Goal: Information Seeking & Learning: Learn about a topic

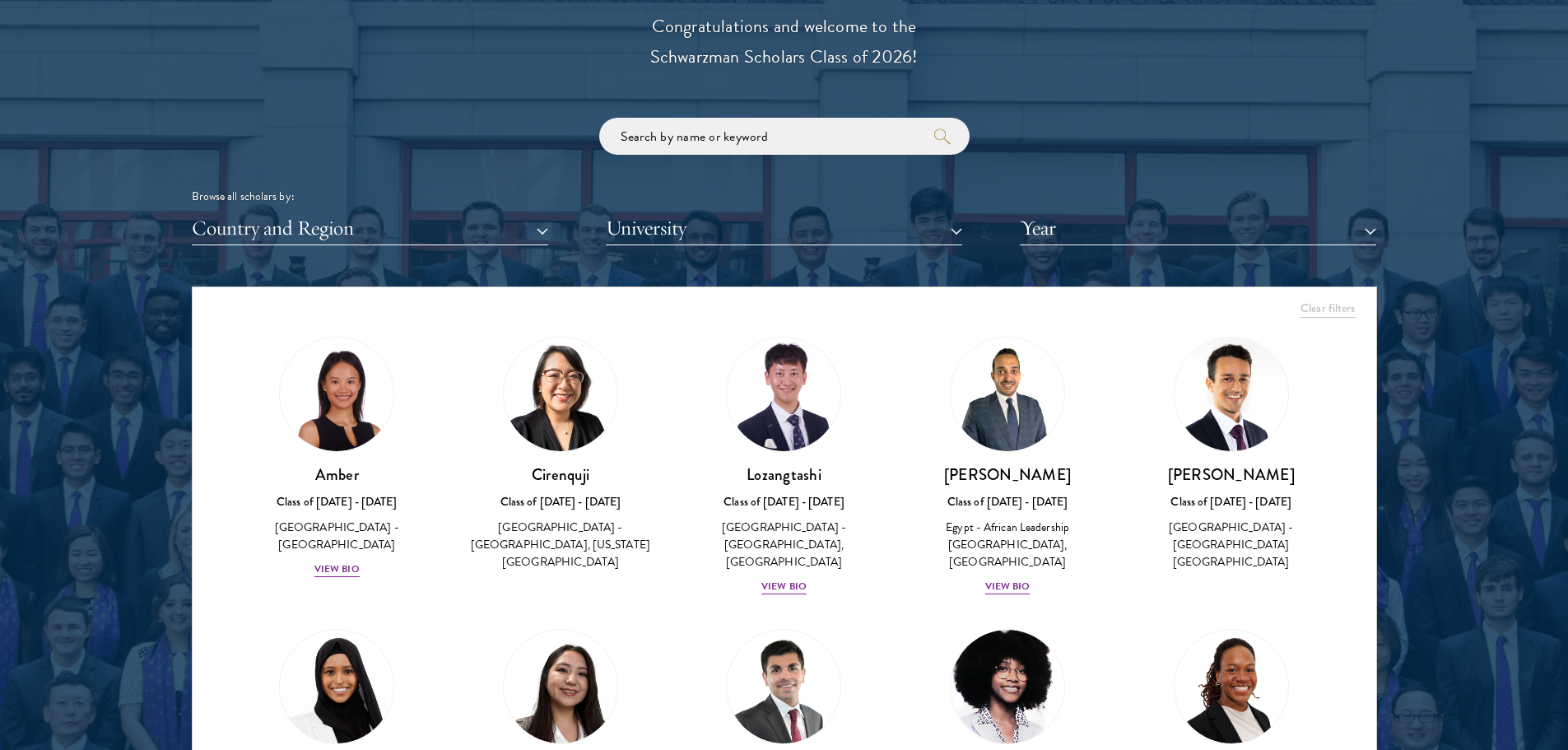
scroll to position [1894, 0]
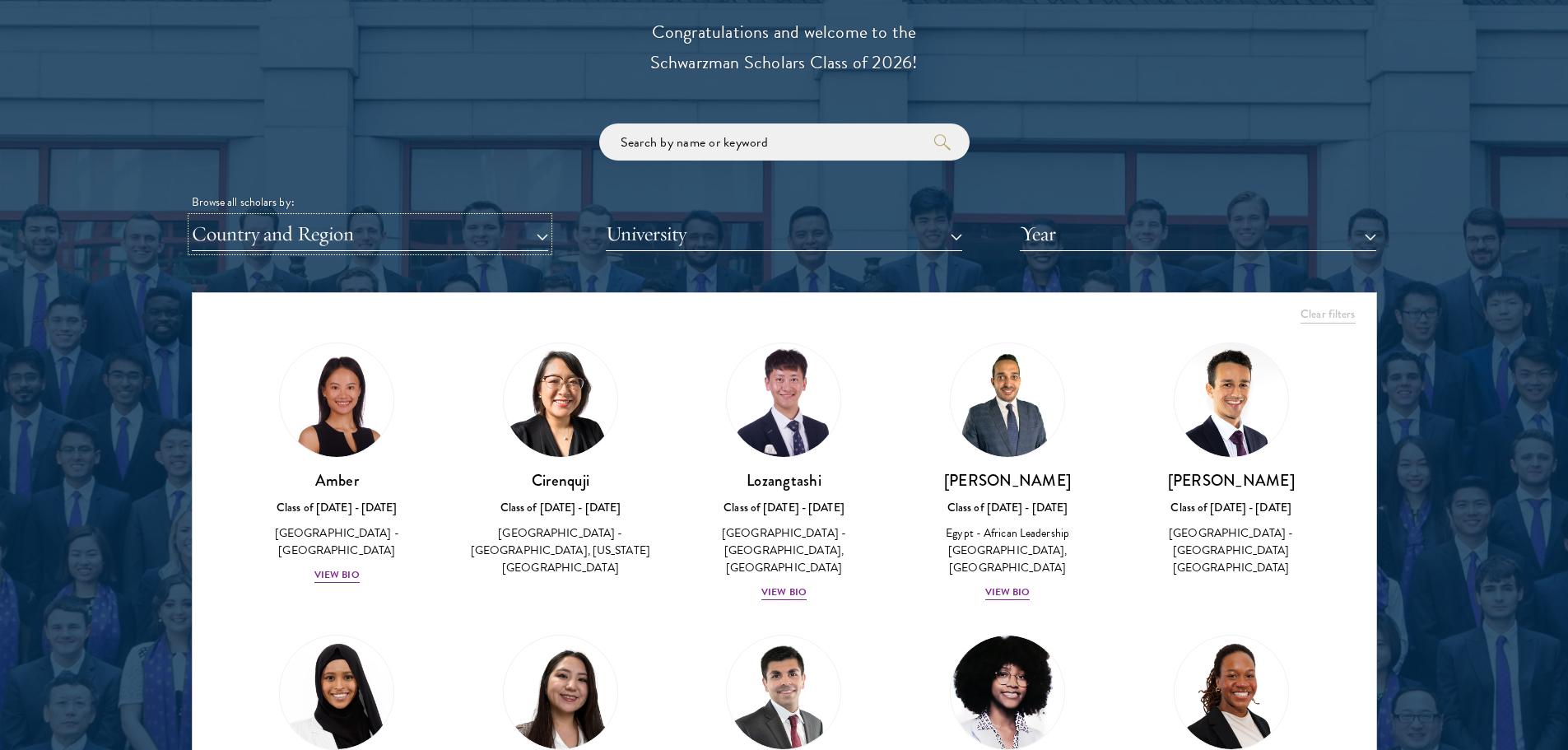
click at [441, 228] on button "Country and Region" at bounding box center [370, 233] width 356 height 34
click at [473, 237] on button "Country and Region" at bounding box center [370, 233] width 356 height 34
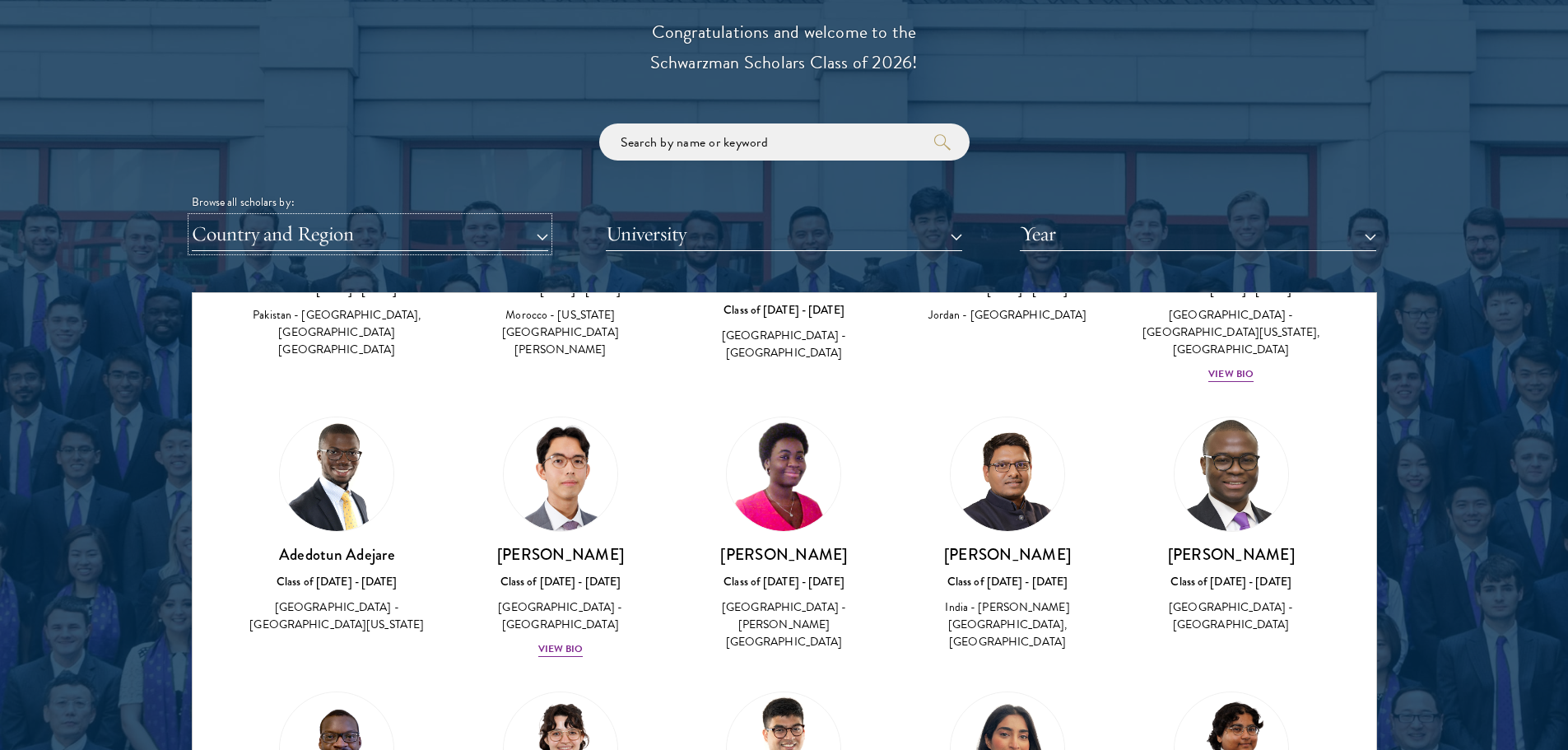
scroll to position [823, 0]
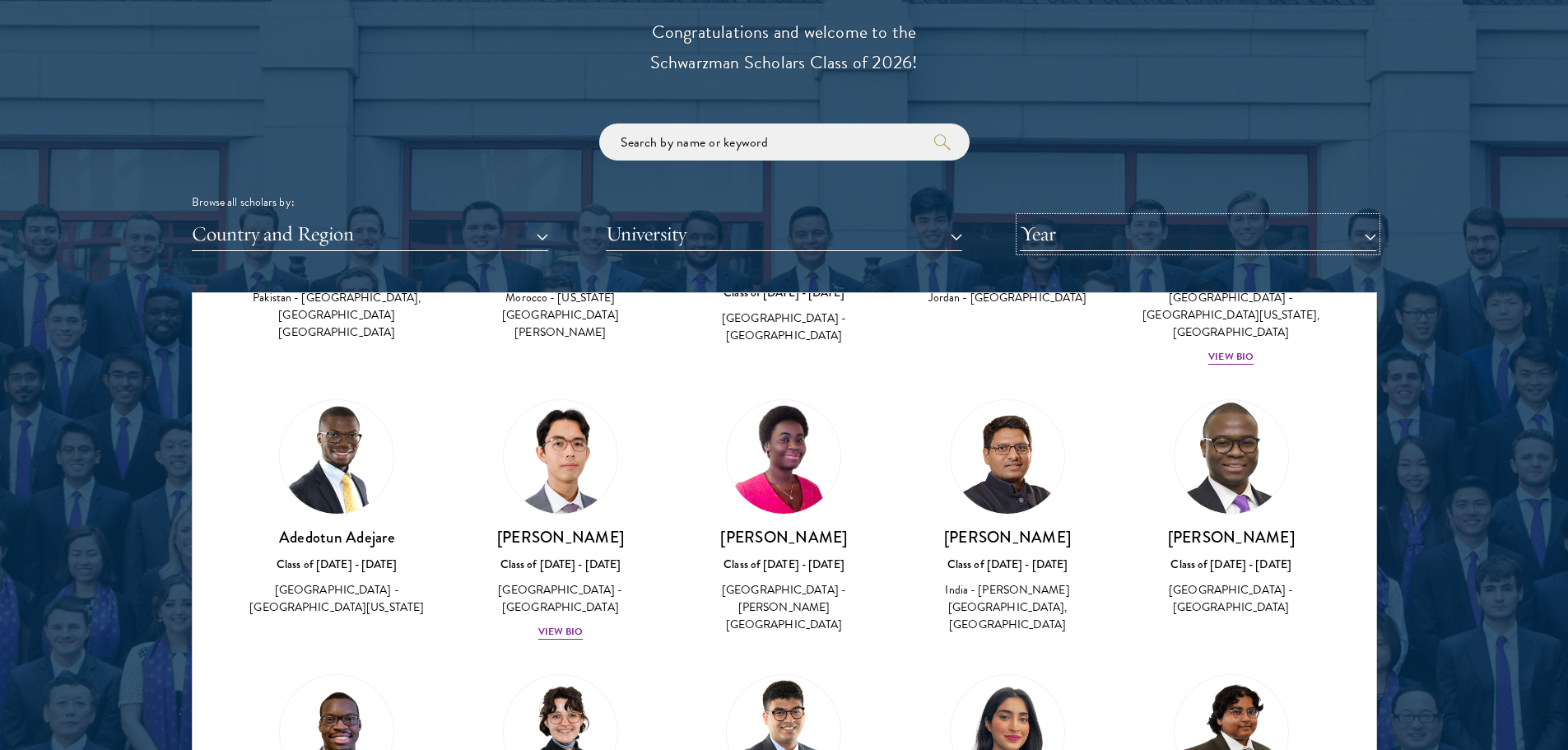
click at [1086, 232] on button "Year" at bounding box center [1198, 233] width 356 height 34
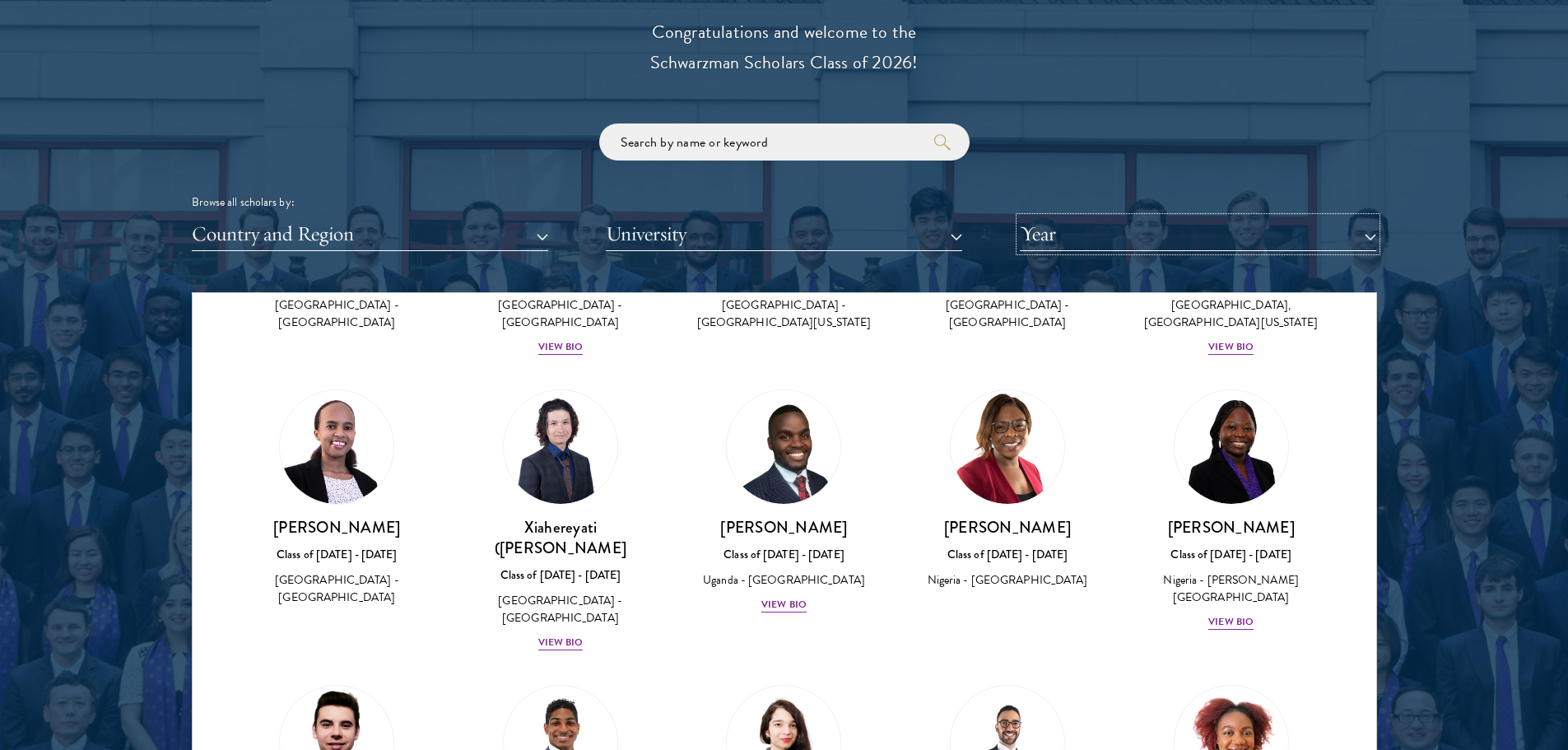
scroll to position [1400, 0]
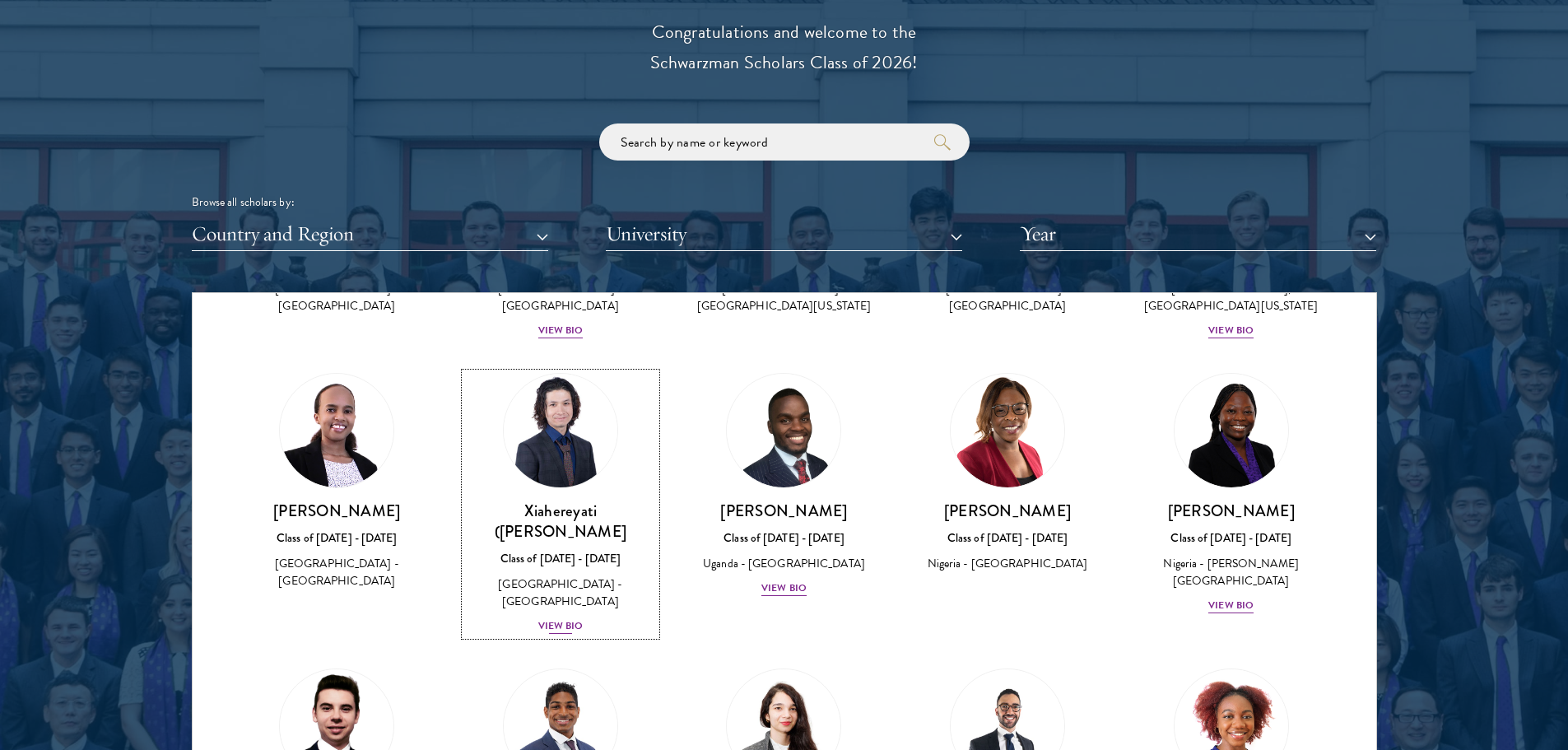
click at [539, 619] on div "View Bio" at bounding box center [561, 626] width 46 height 16
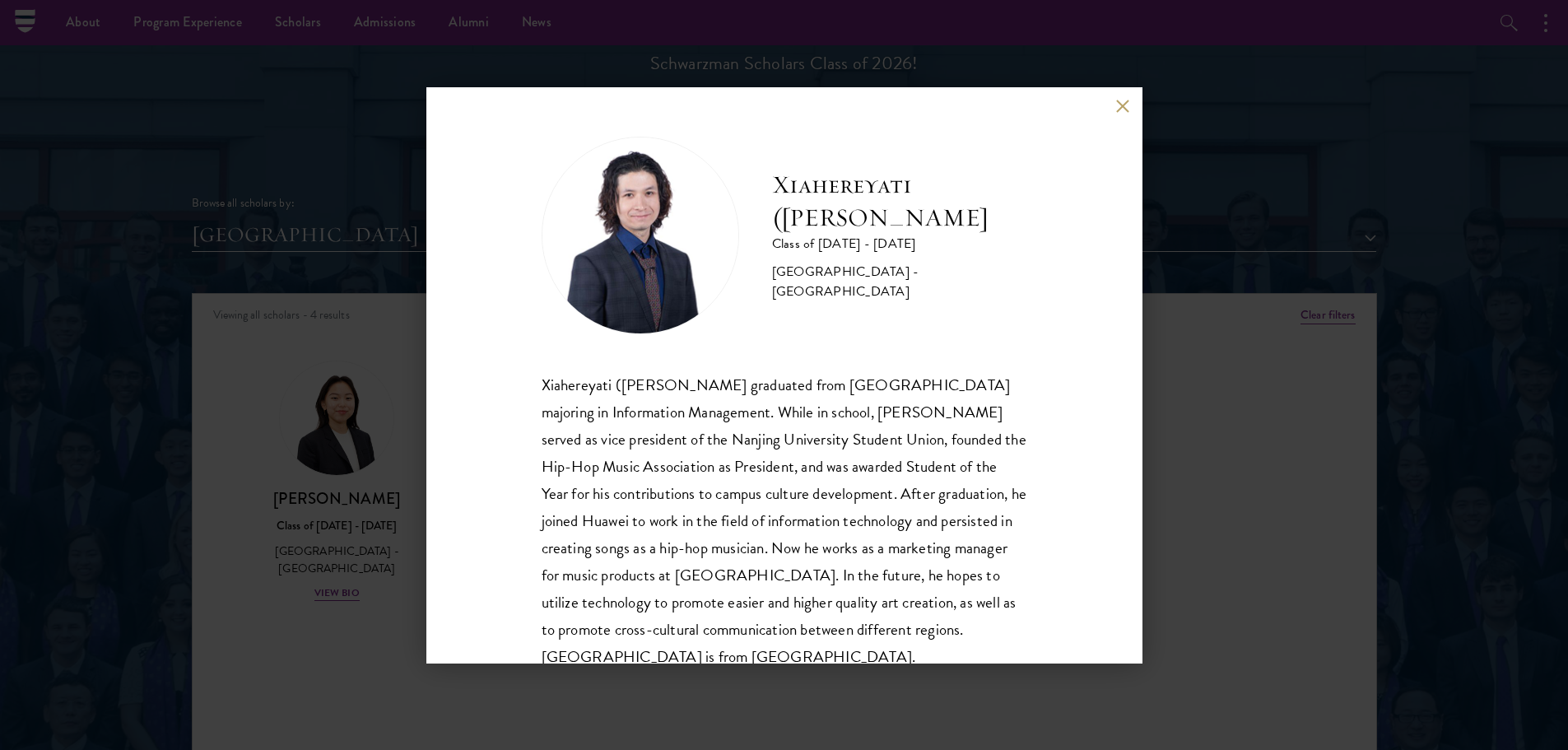
click at [1112, 99] on div "Xiahereyati ([PERSON_NAME]) Ainiwaner Class of [DATE] - [DATE] [GEOGRAPHIC_DATA…" at bounding box center [784, 375] width 716 height 576
click at [1118, 106] on button at bounding box center [1123, 106] width 14 height 14
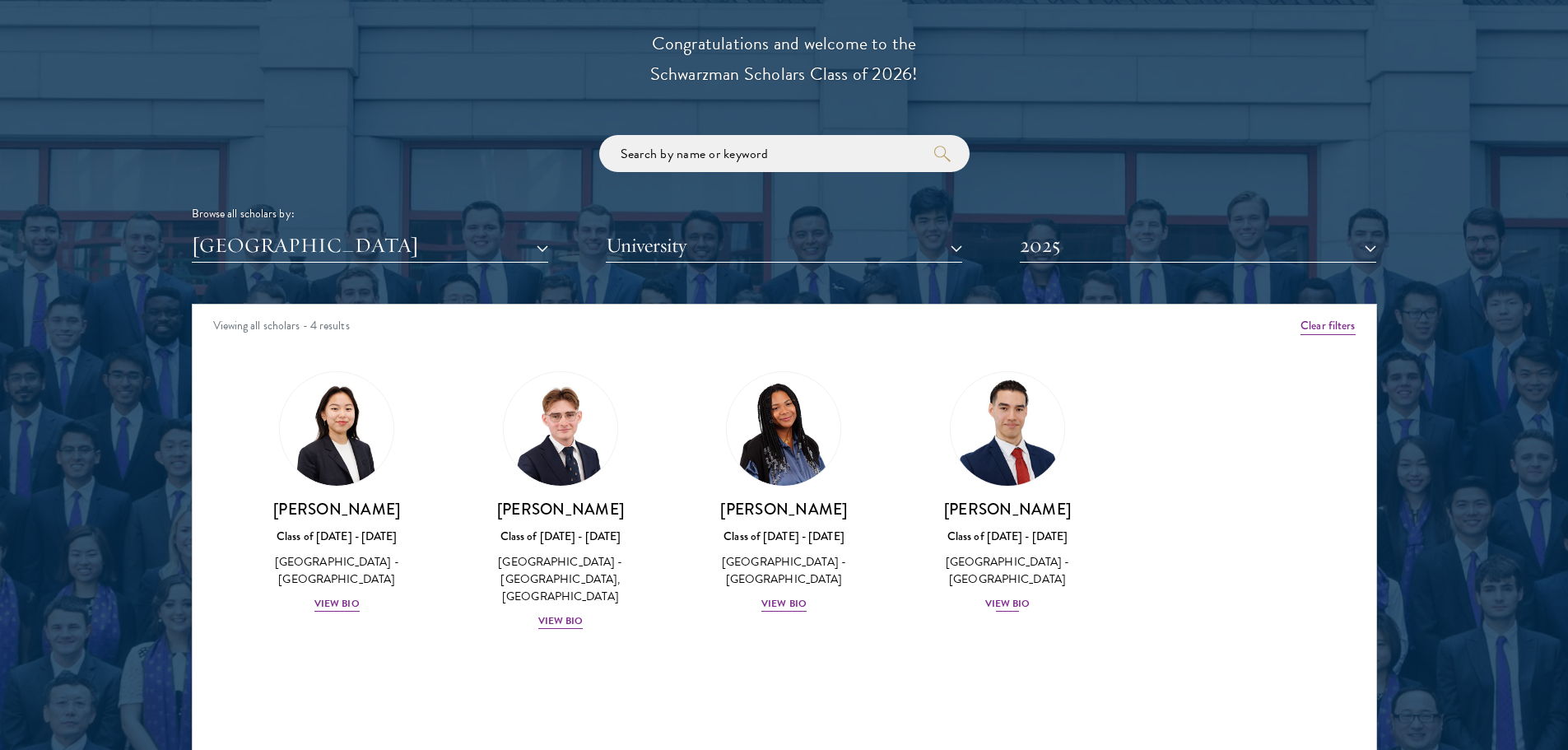
scroll to position [1893, 0]
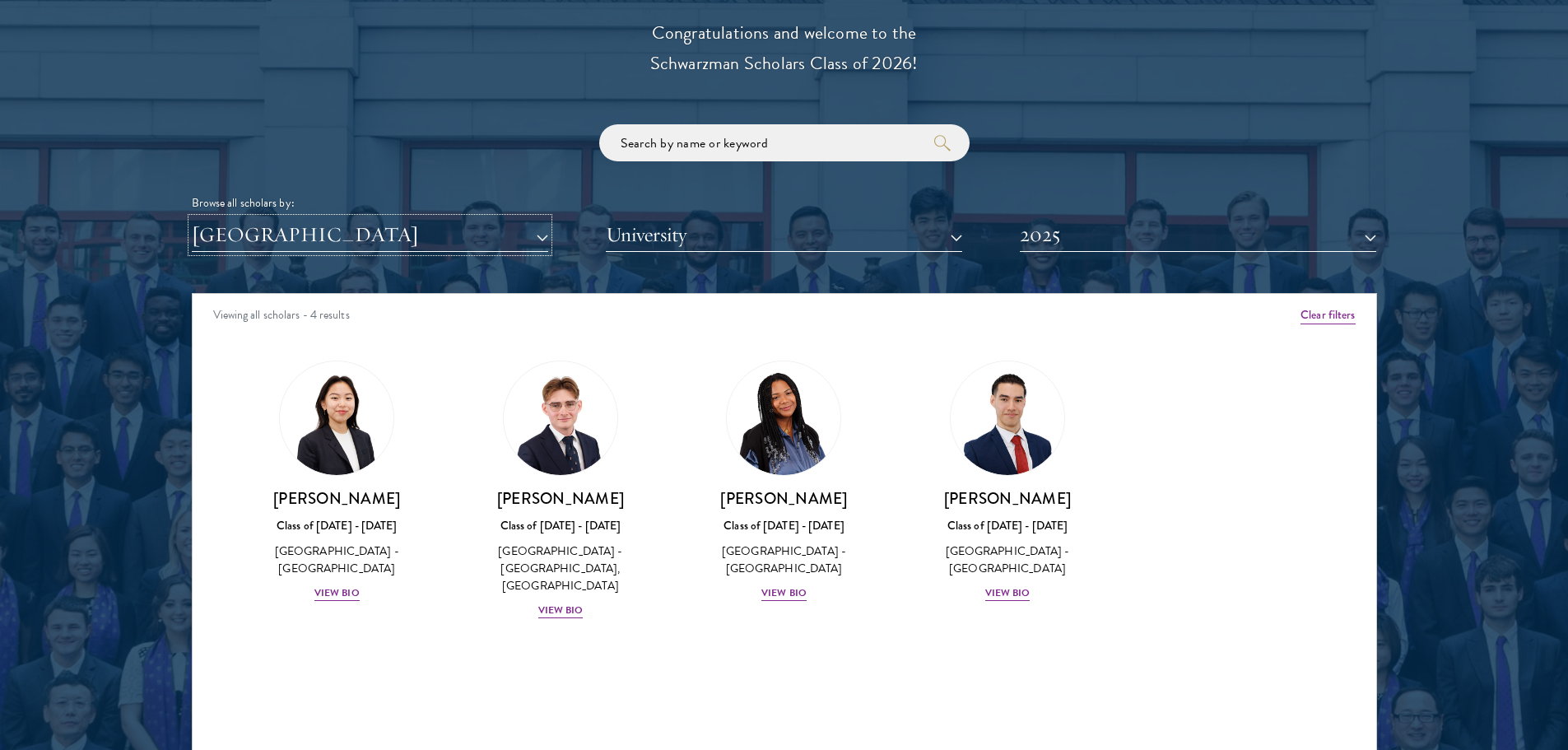
click at [454, 231] on button "[GEOGRAPHIC_DATA]" at bounding box center [370, 234] width 356 height 34
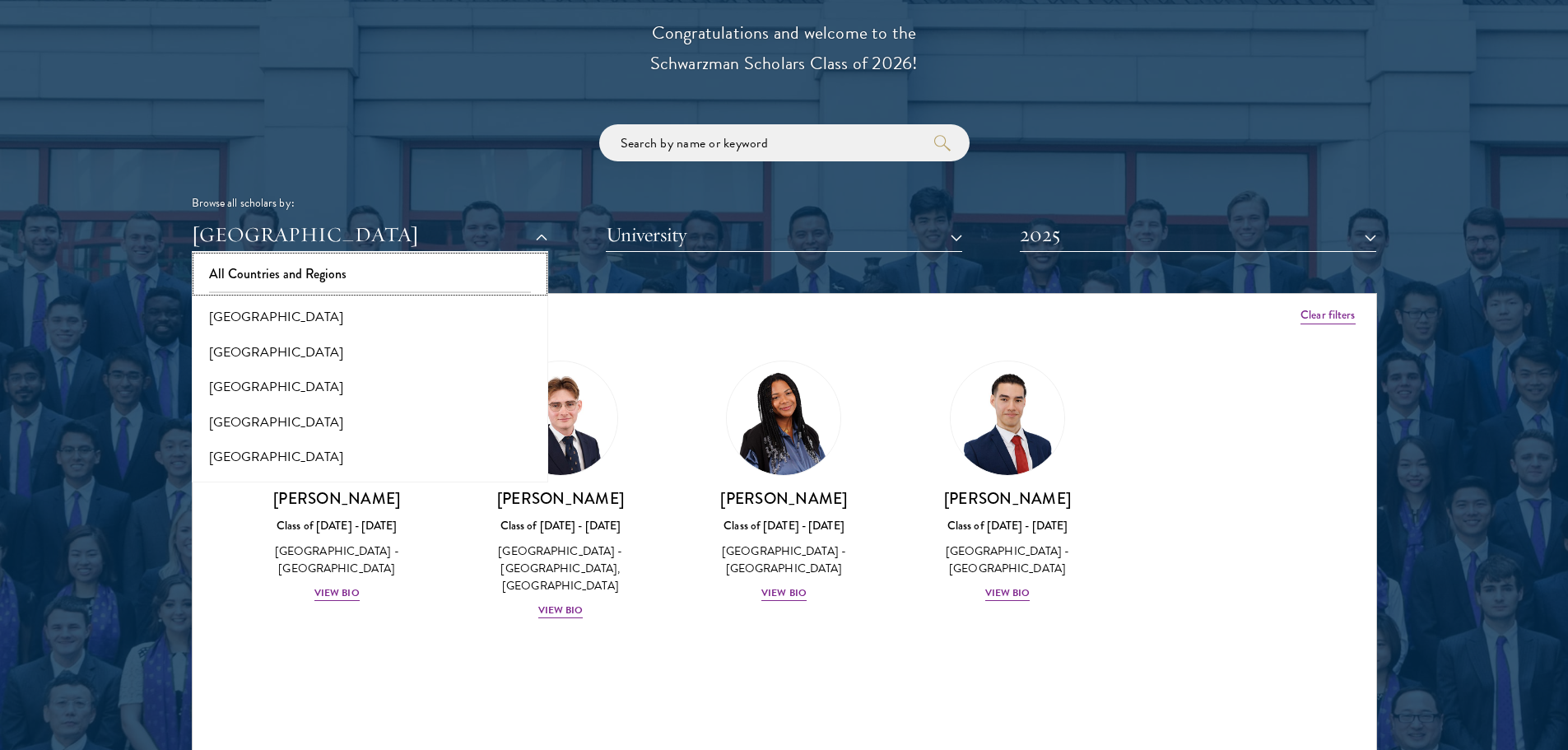
click at [418, 278] on button "All Countries and Regions" at bounding box center [370, 274] width 346 height 35
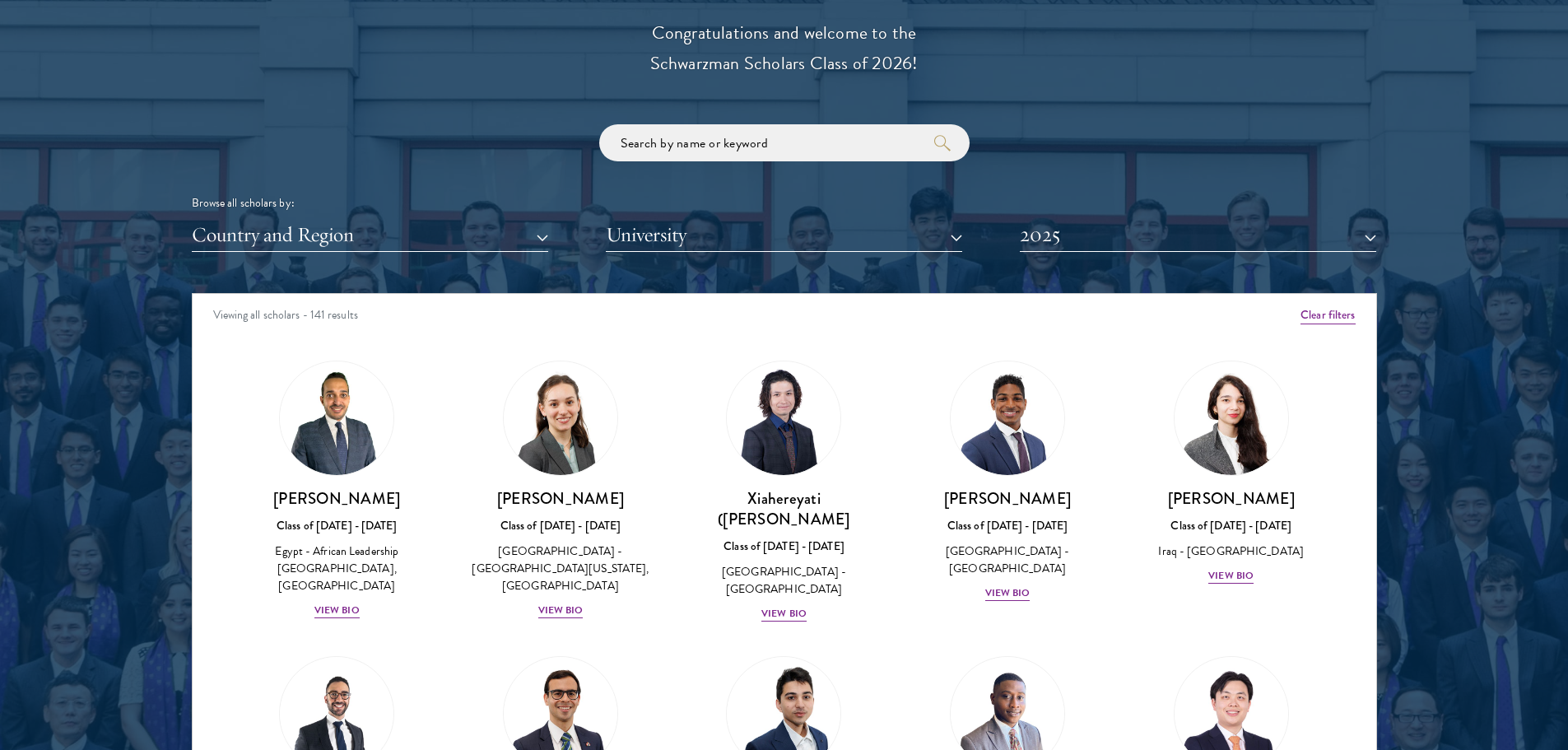
click at [1070, 256] on div "Scholar Directory Congratulations and welcome to the Schwarzman Scholars Class …" at bounding box center [784, 368] width 1186 height 838
click at [1086, 237] on button "2025" at bounding box center [1198, 234] width 356 height 34
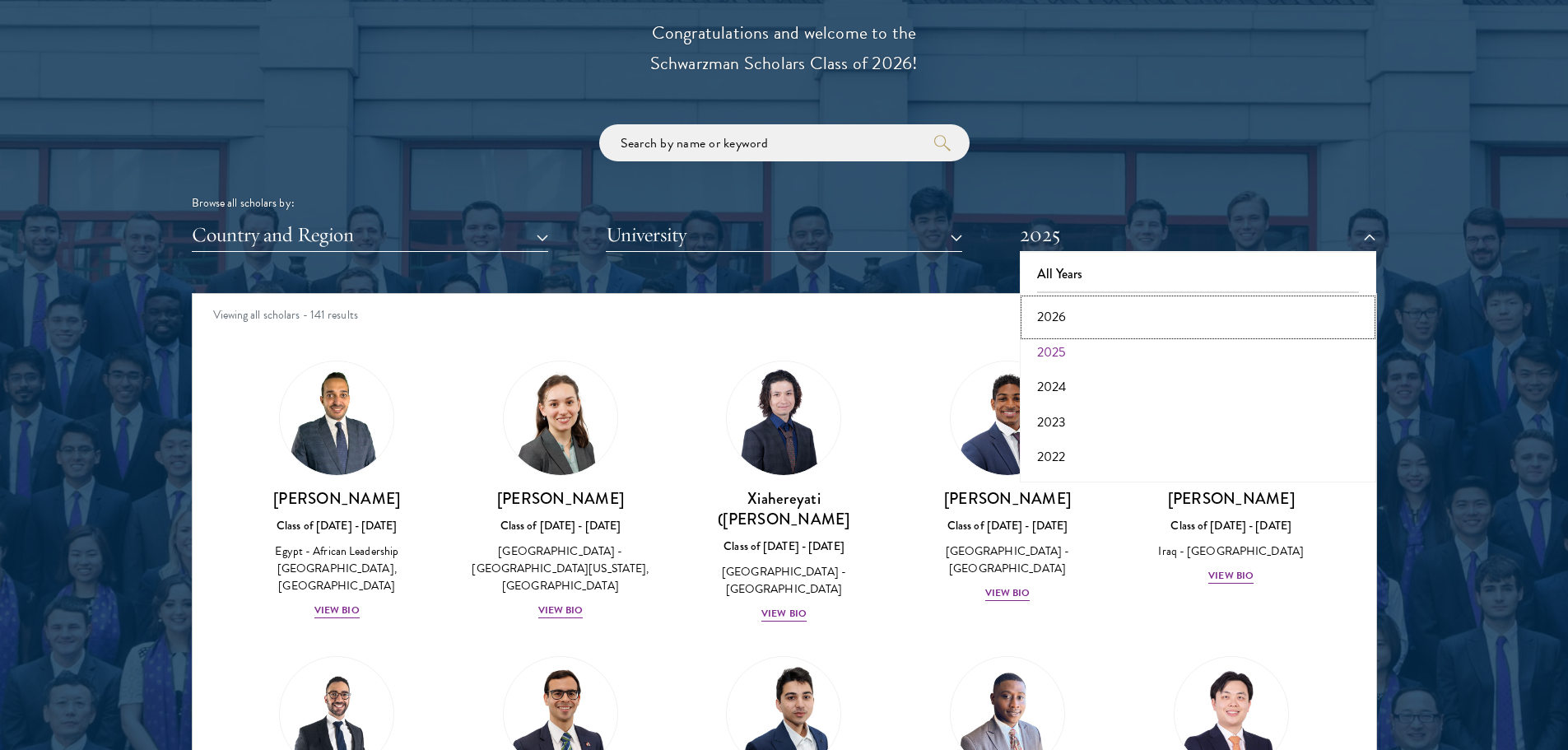
click at [1065, 312] on button "2026" at bounding box center [1198, 317] width 346 height 35
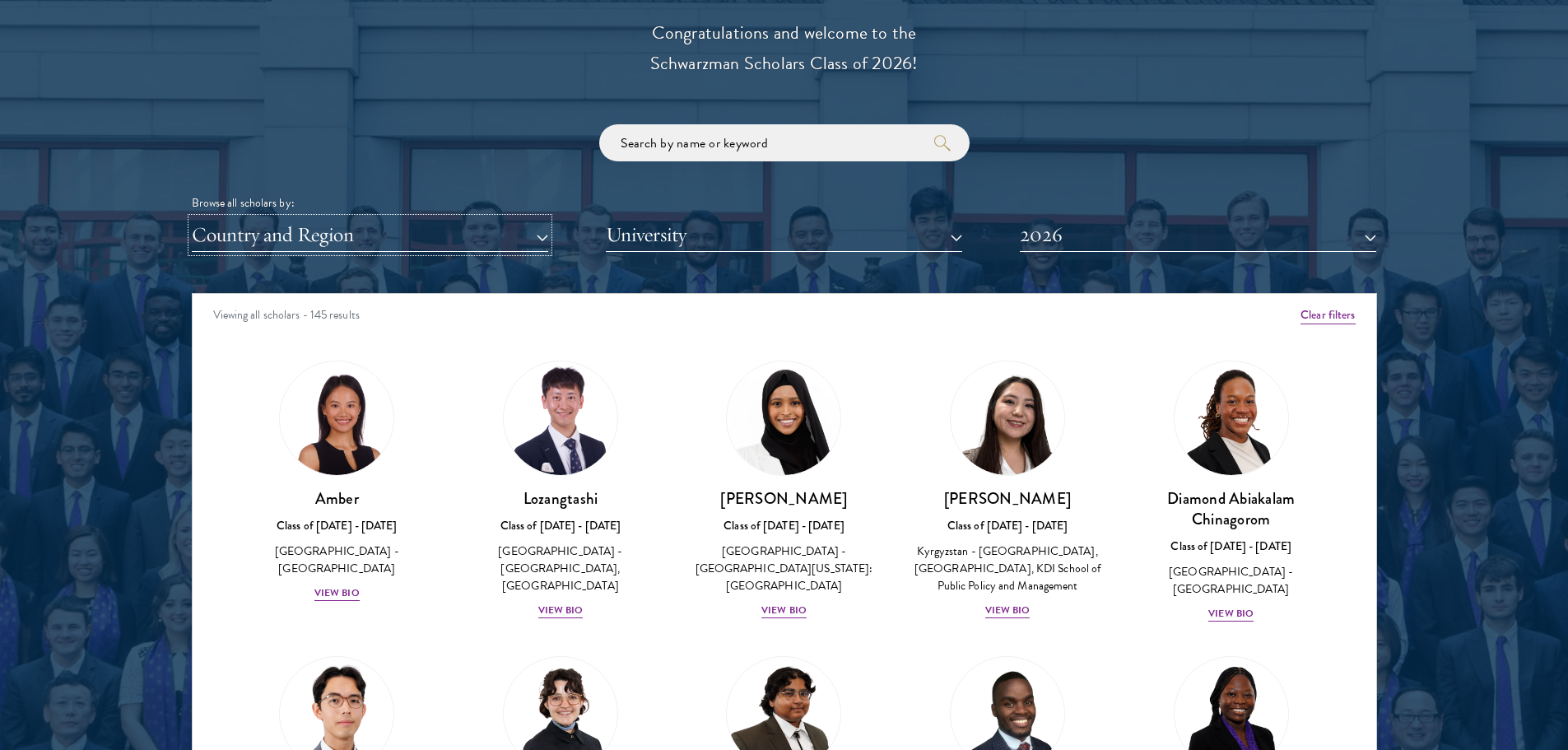
click at [422, 237] on button "Country and Region" at bounding box center [370, 234] width 356 height 34
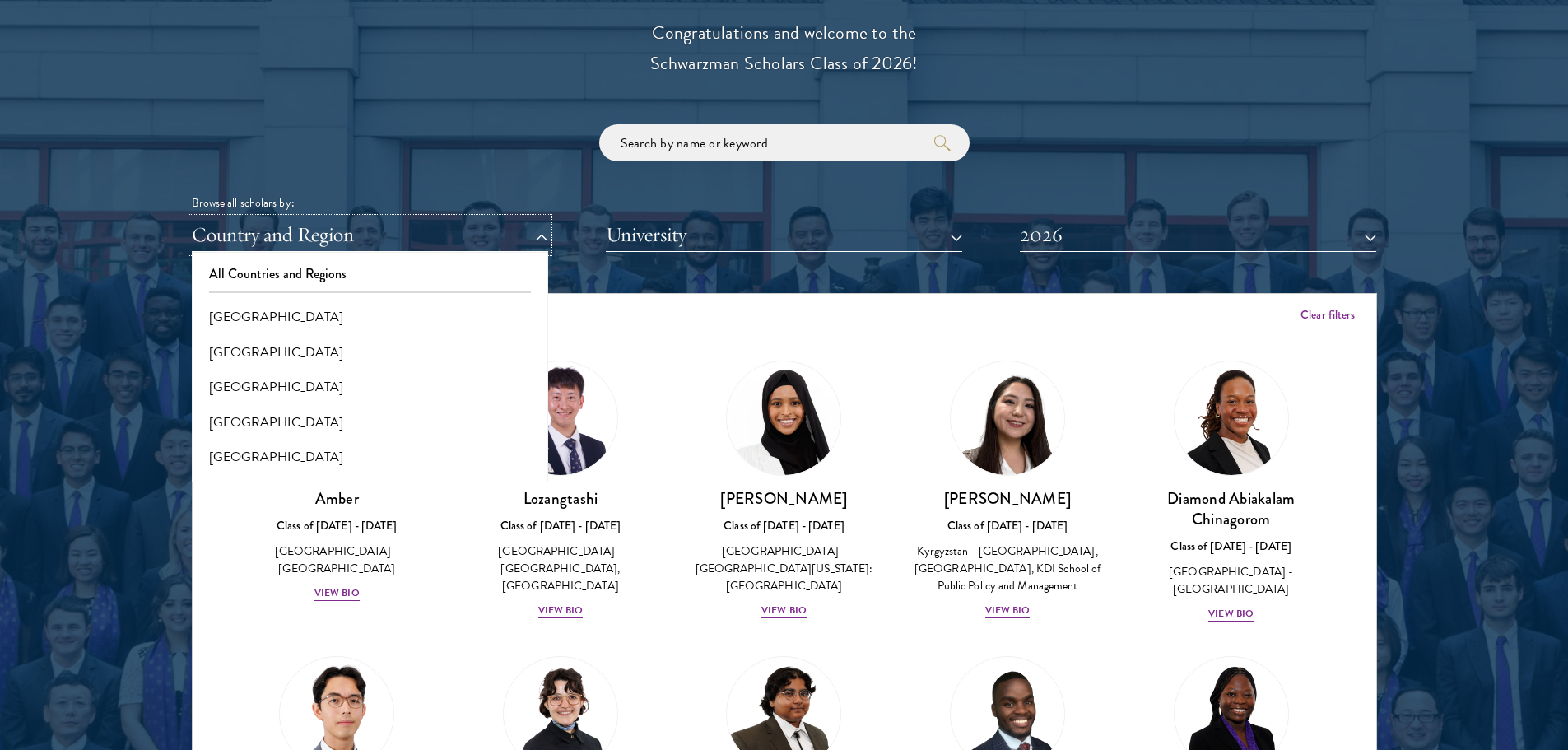
click at [422, 237] on button "Country and Region" at bounding box center [370, 234] width 356 height 34
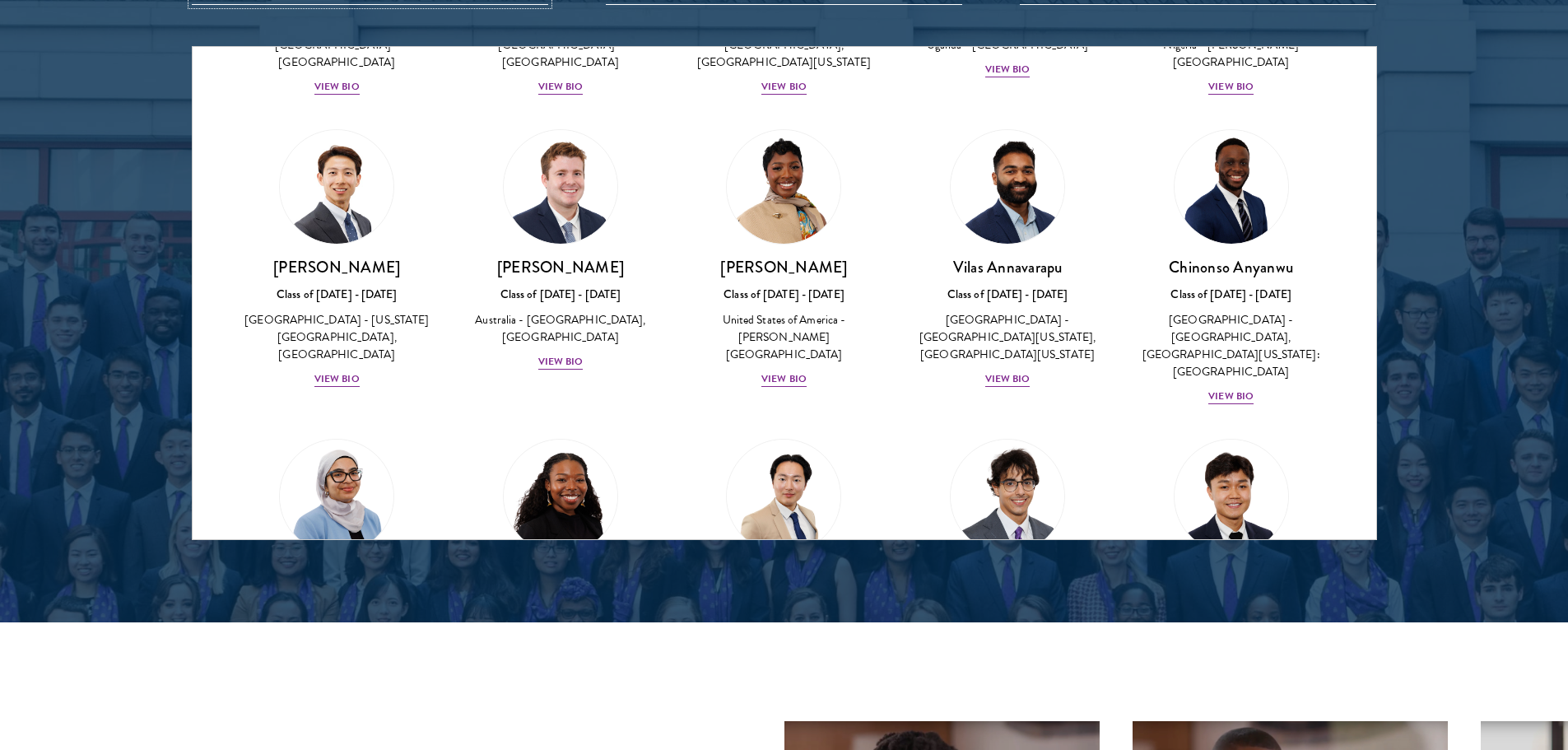
scroll to position [659, 0]
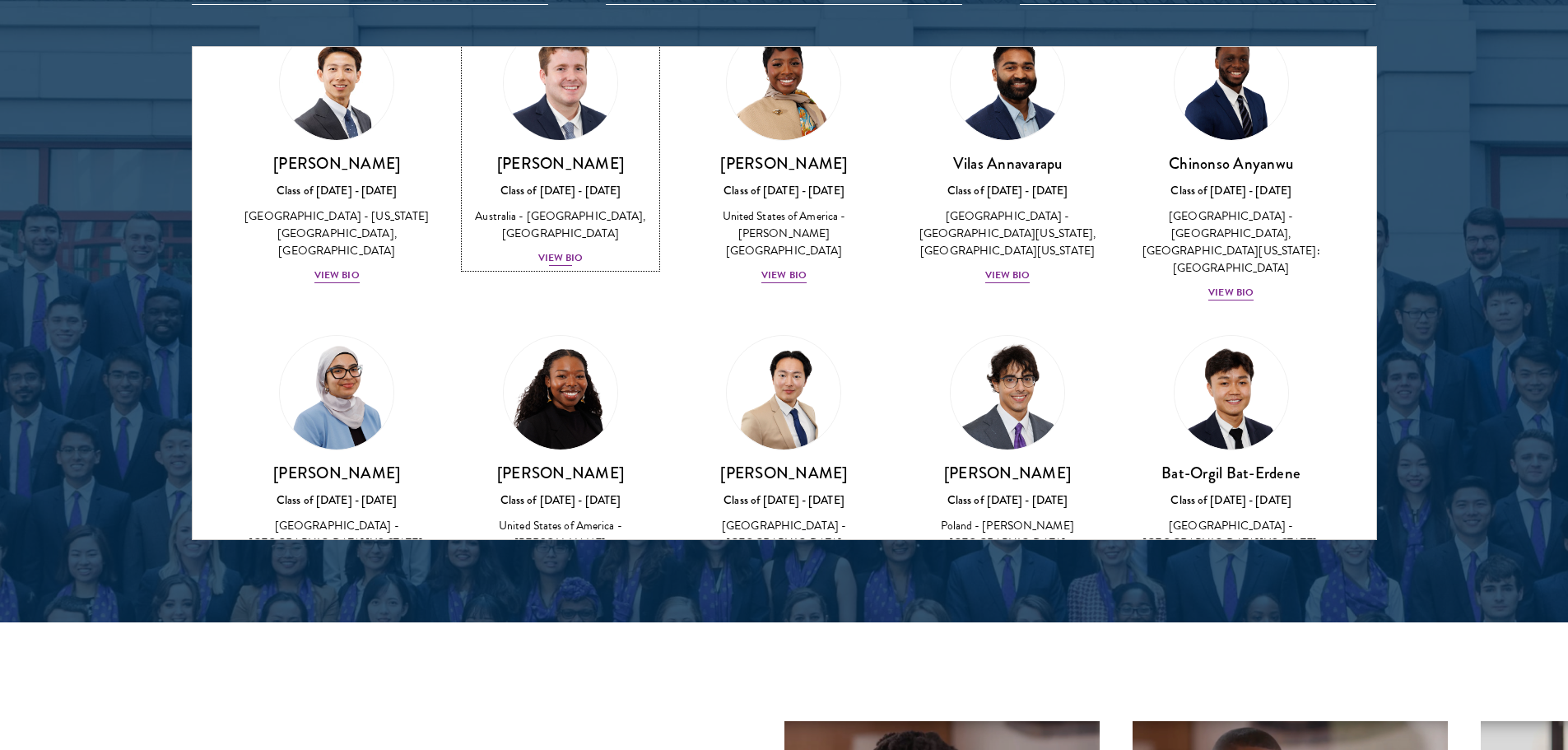
click at [565, 266] on div "View Bio" at bounding box center [561, 258] width 46 height 16
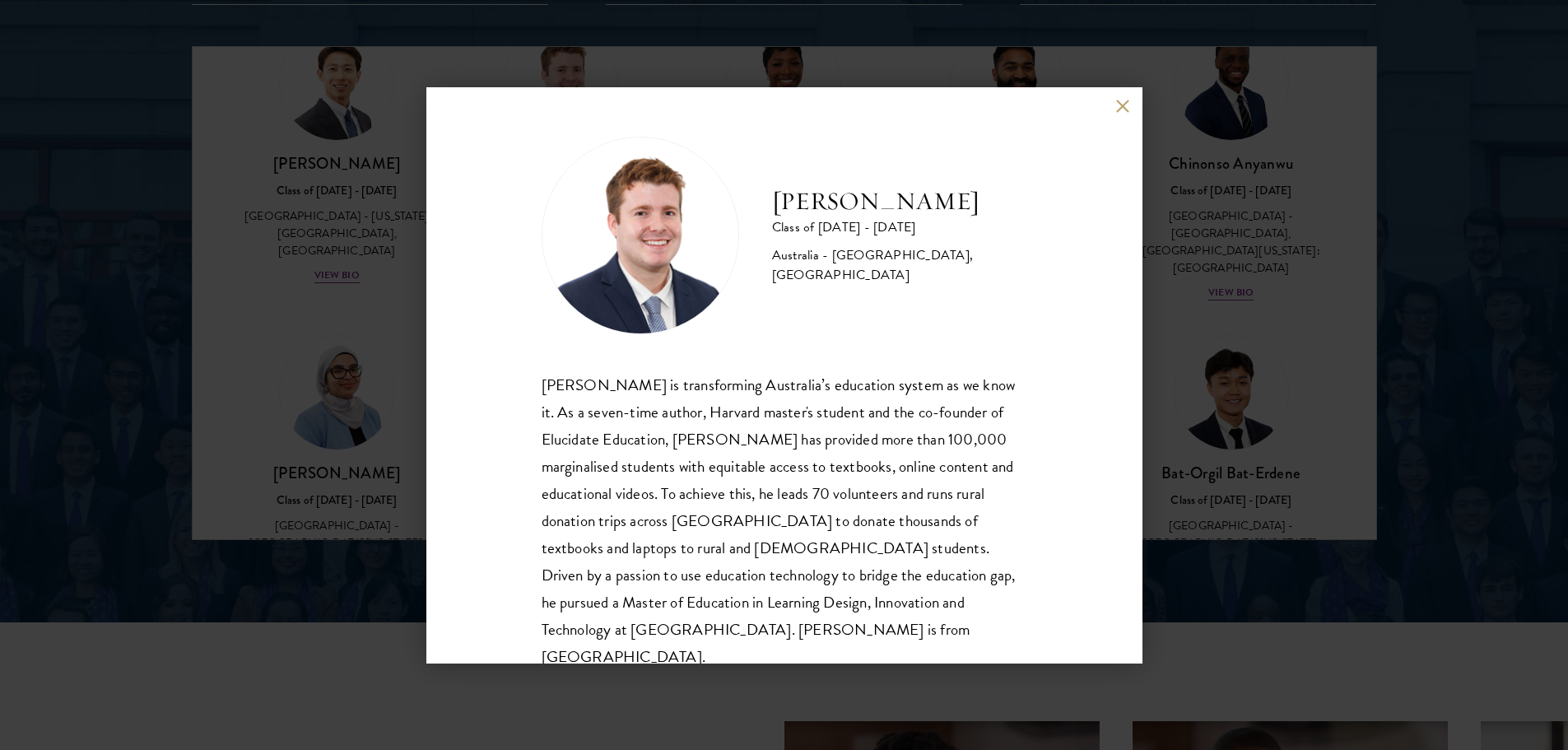
click at [1257, 257] on div "[PERSON_NAME] Class of [DATE] - [DATE] [GEOGRAPHIC_DATA] - [GEOGRAPHIC_DATA], […" at bounding box center [784, 375] width 1568 height 750
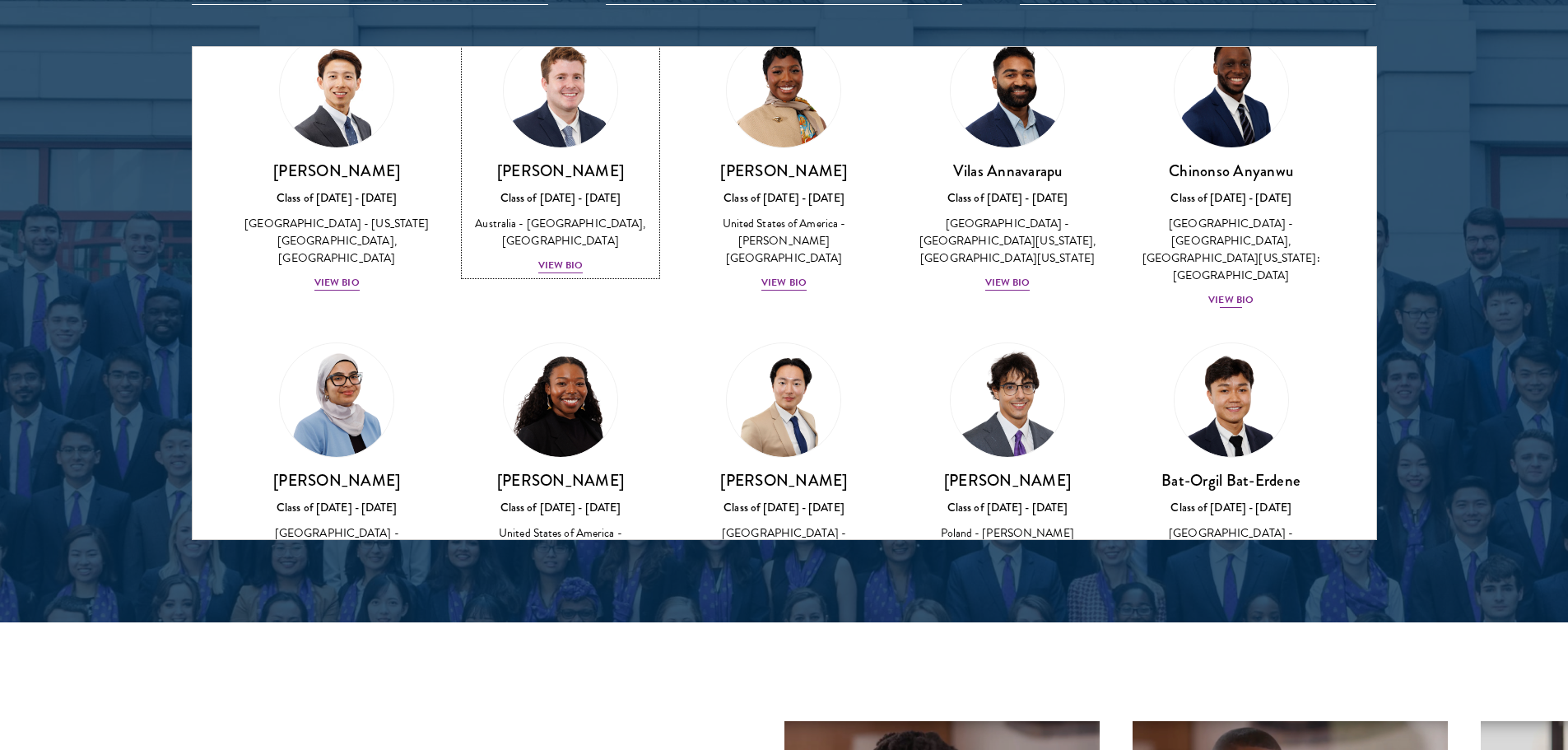
scroll to position [733, 0]
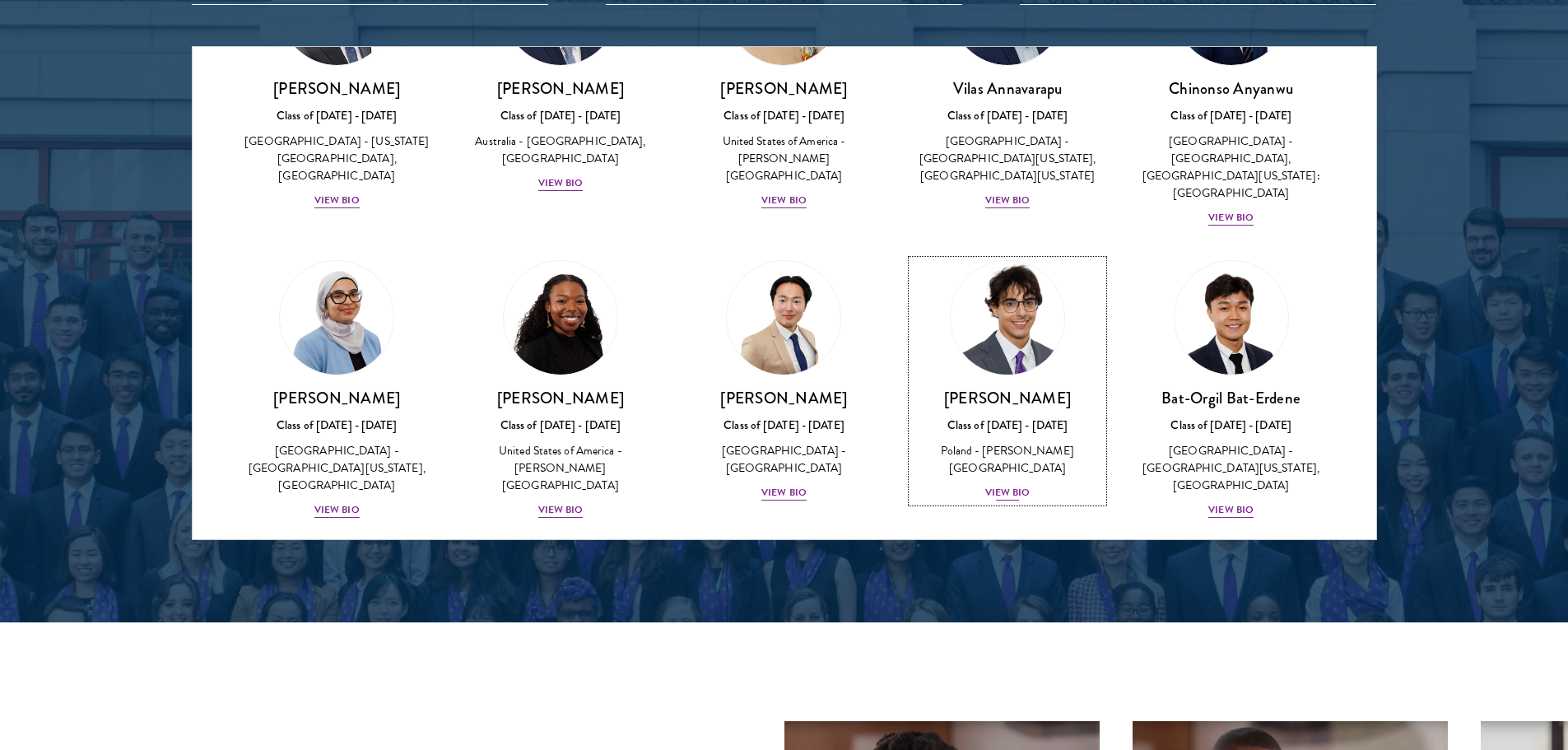
click at [999, 485] on div "View Bio" at bounding box center [1008, 493] width 46 height 16
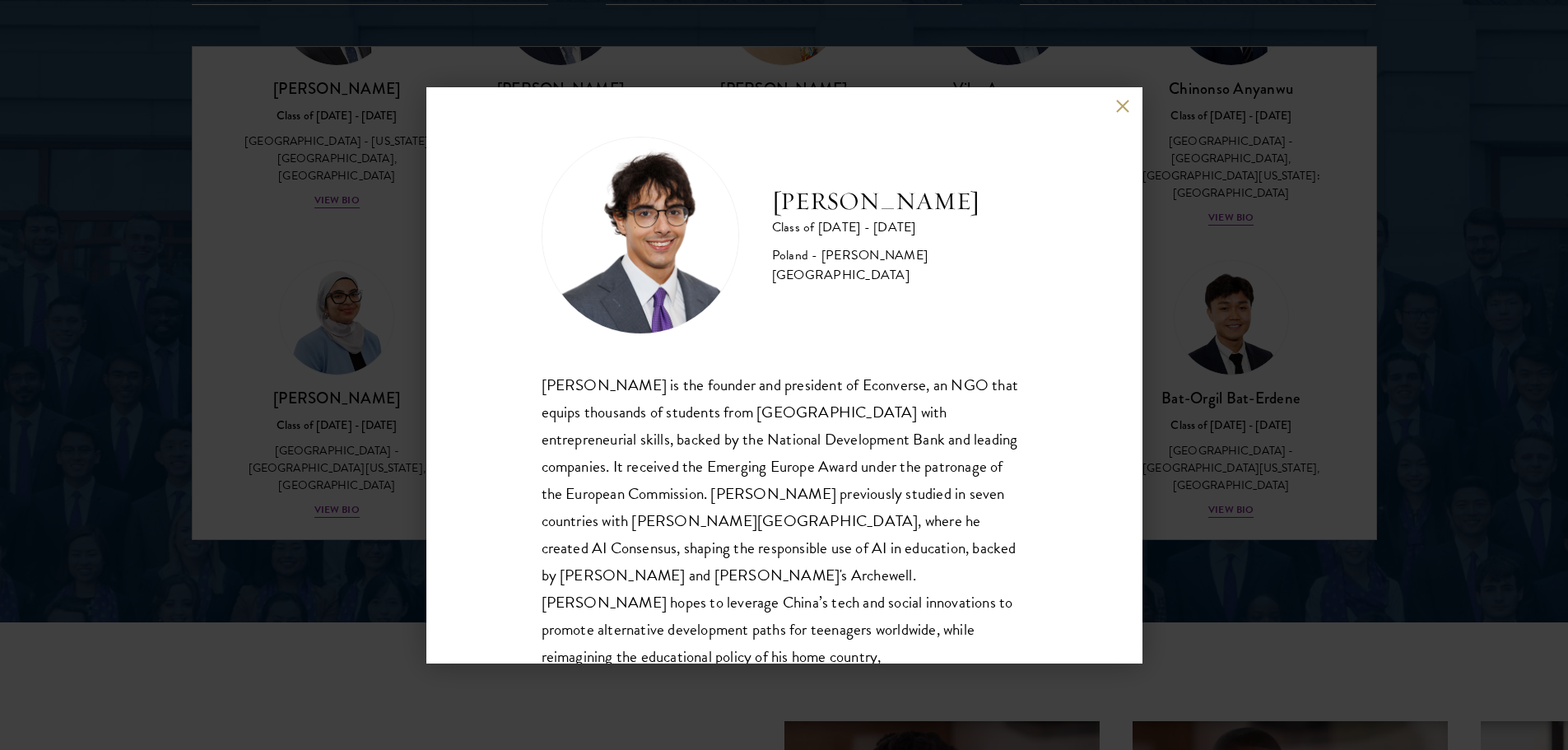
click at [1116, 111] on div "[PERSON_NAME] Class of [DATE] - [DATE] [GEOGRAPHIC_DATA] - [PERSON_NAME][GEOGRA…" at bounding box center [784, 375] width 716 height 576
click at [1117, 111] on button at bounding box center [1123, 106] width 14 height 14
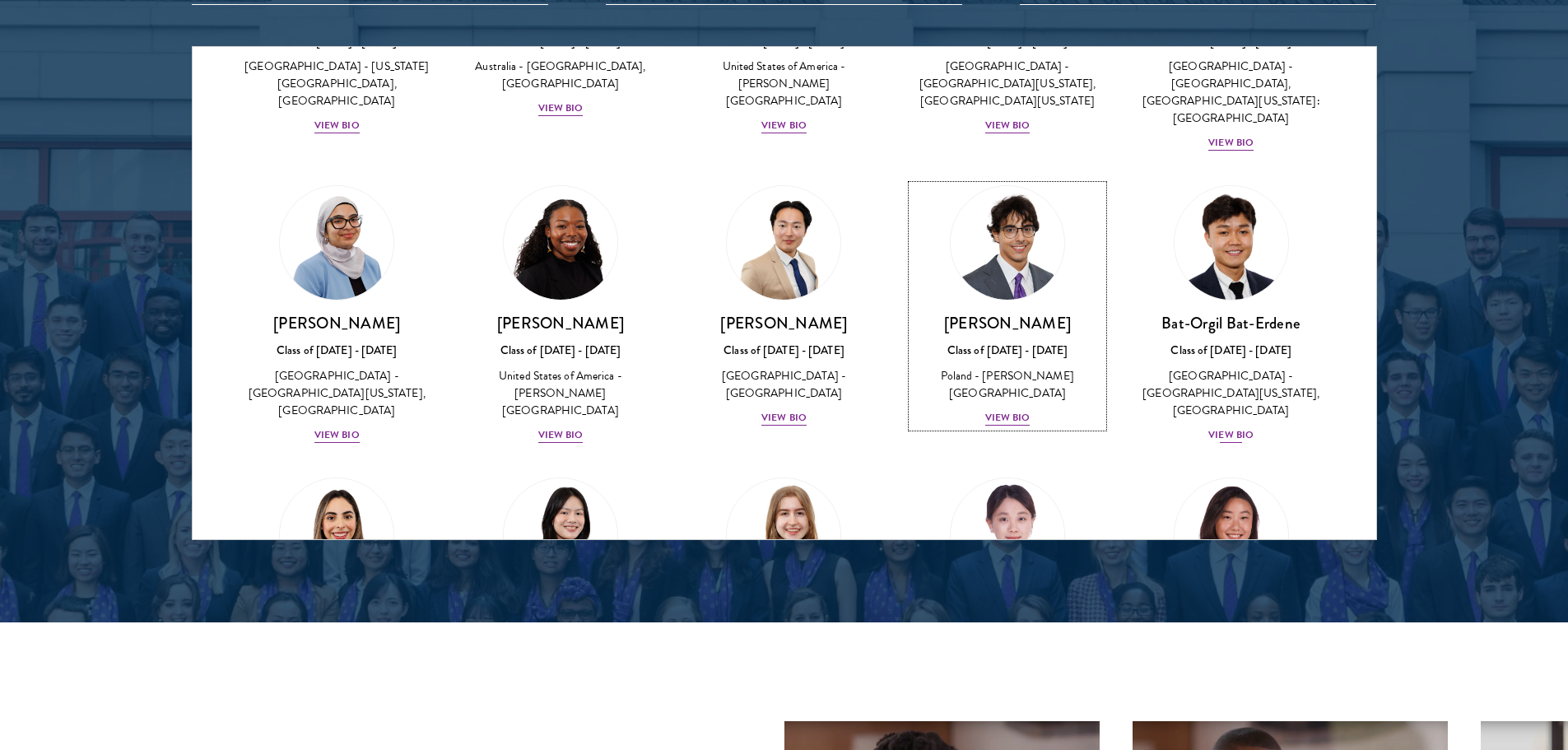
scroll to position [981, 0]
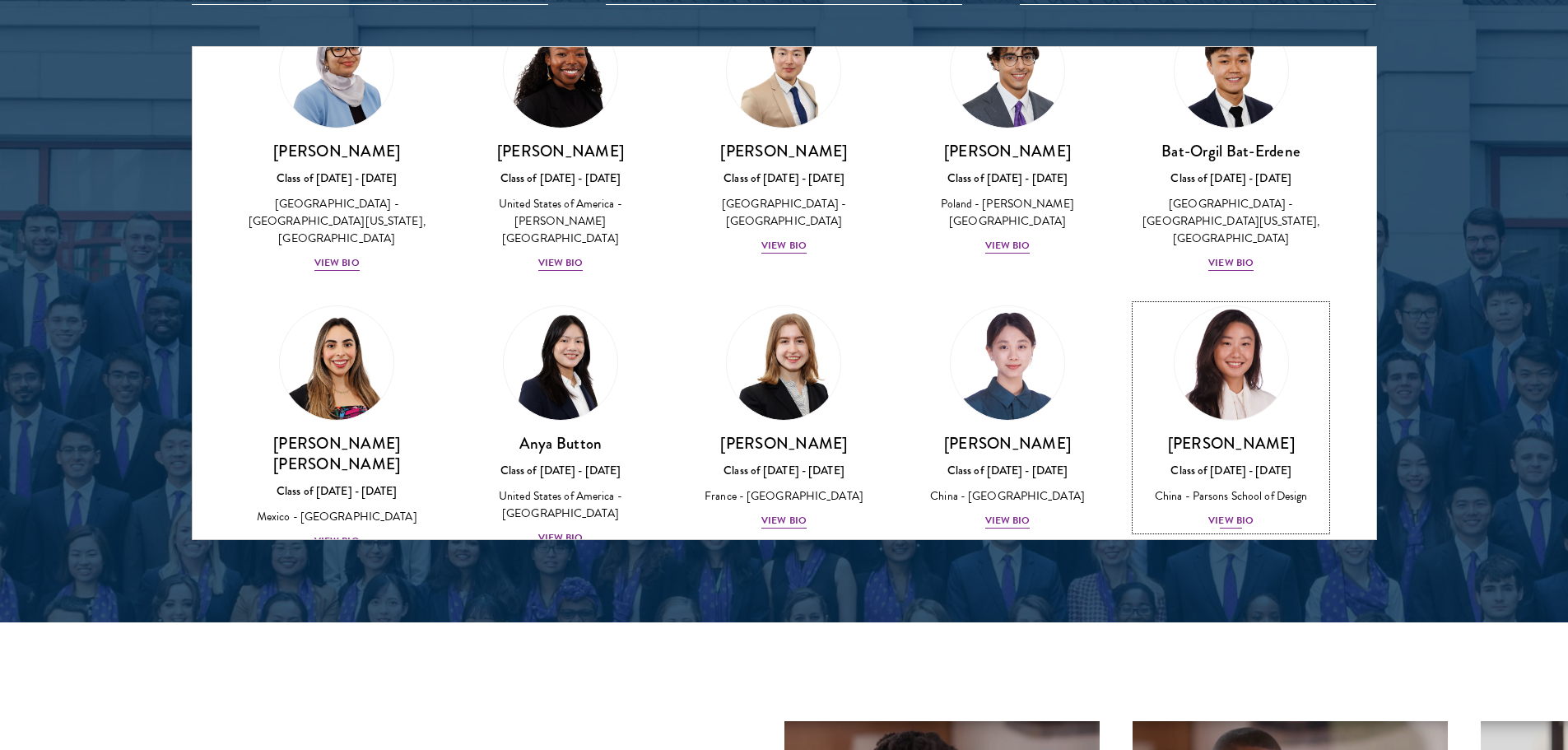
click at [1209, 513] on div "View Bio" at bounding box center [1231, 520] width 46 height 16
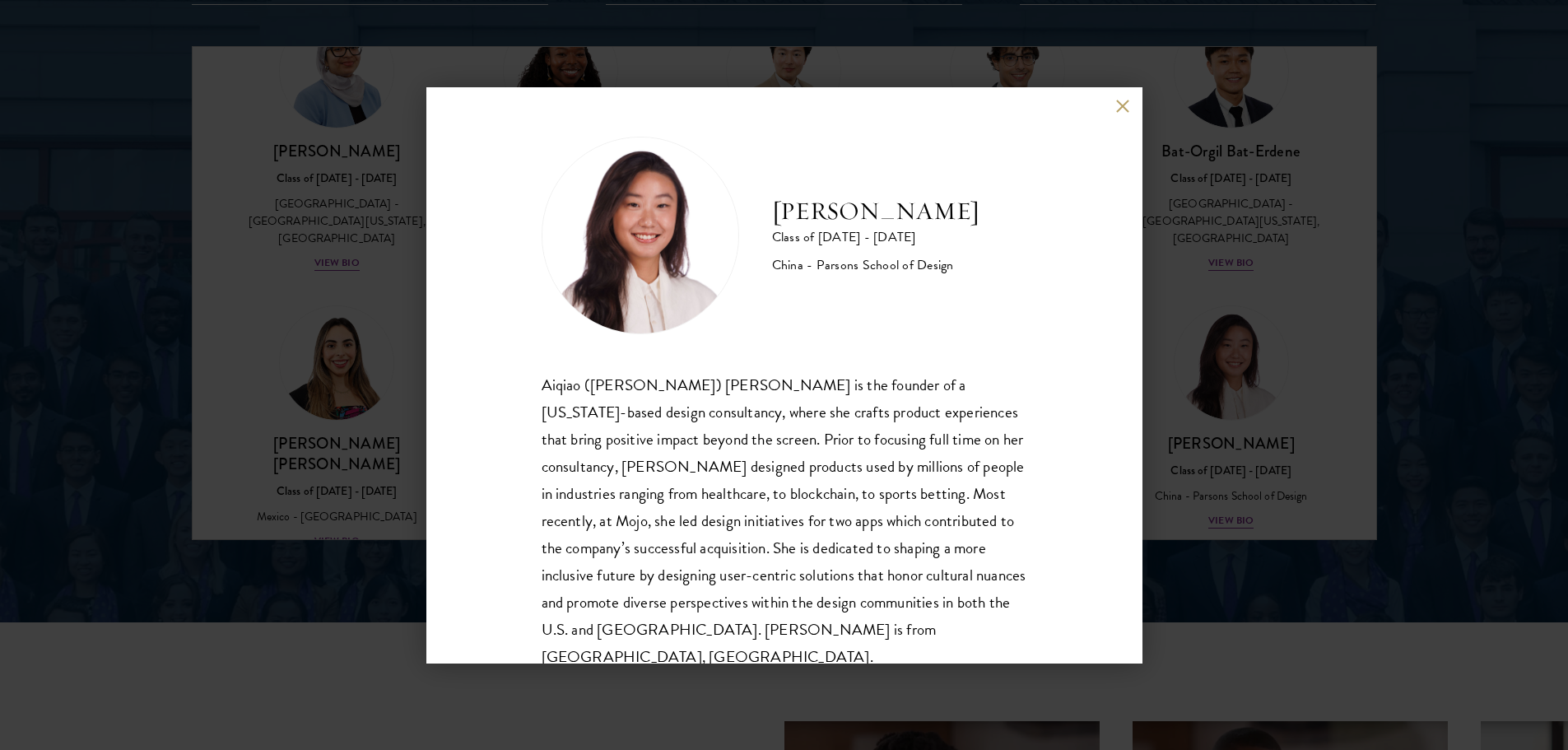
click at [1119, 113] on button at bounding box center [1123, 106] width 14 height 14
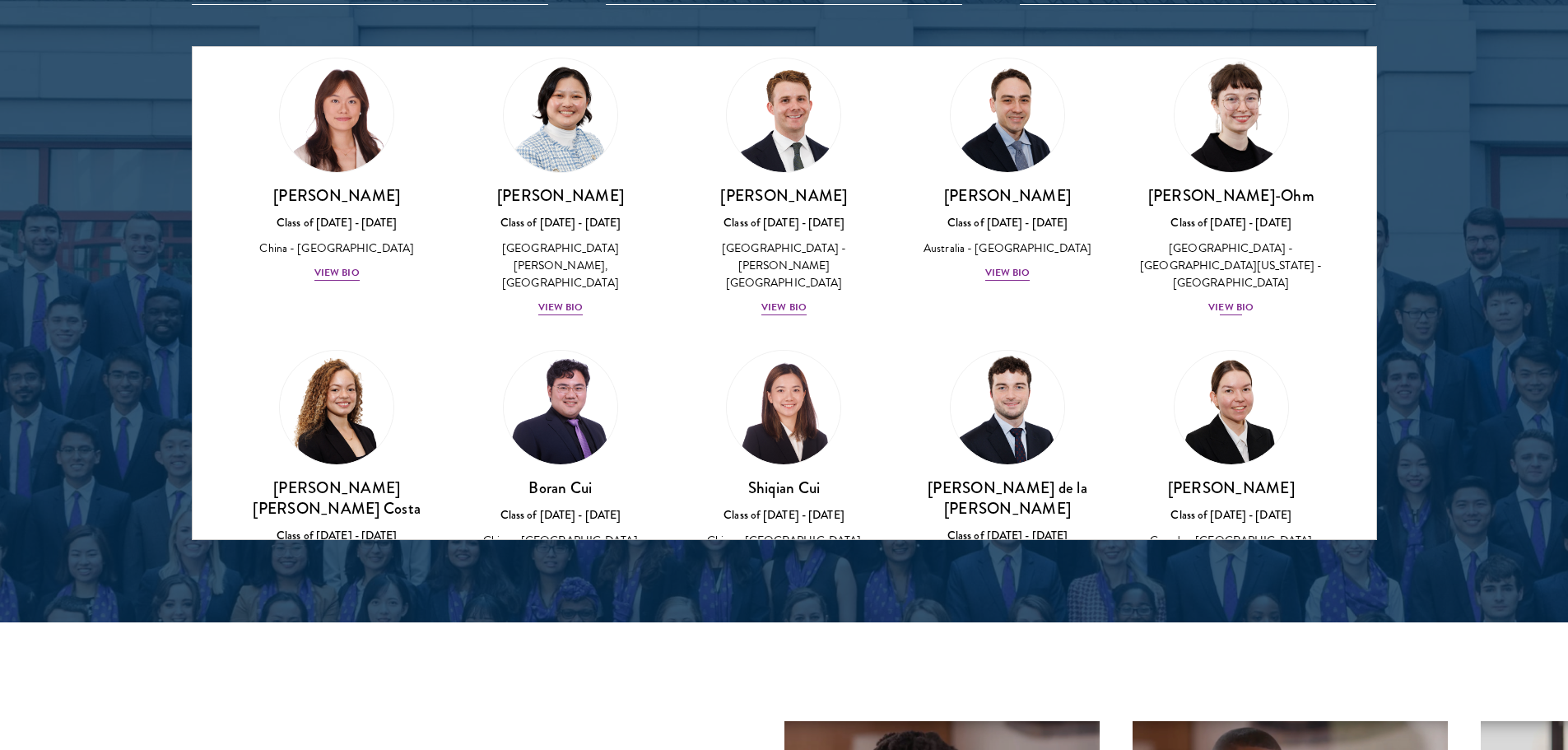
scroll to position [1557, 0]
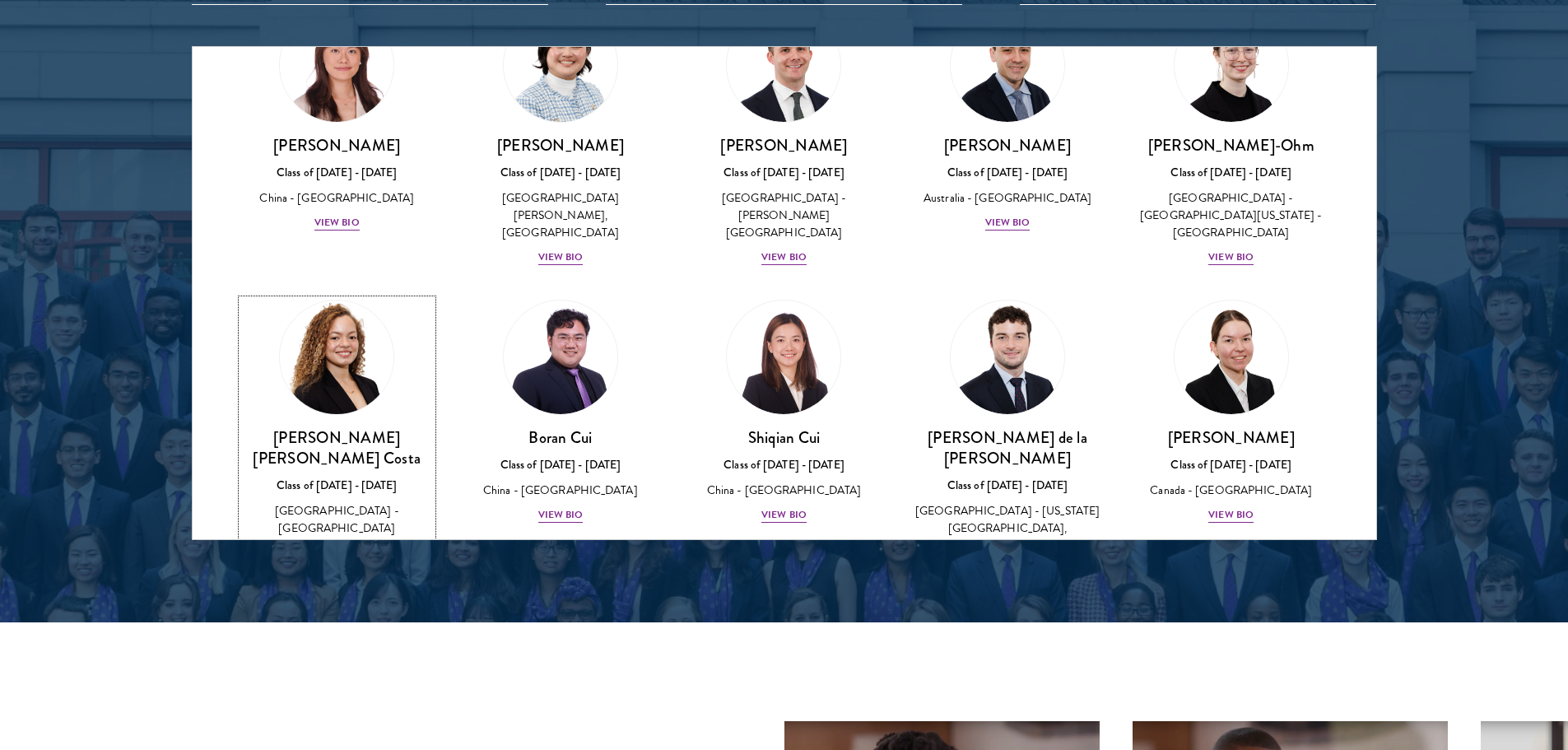
click at [340, 545] on div "View Bio" at bounding box center [337, 553] width 46 height 16
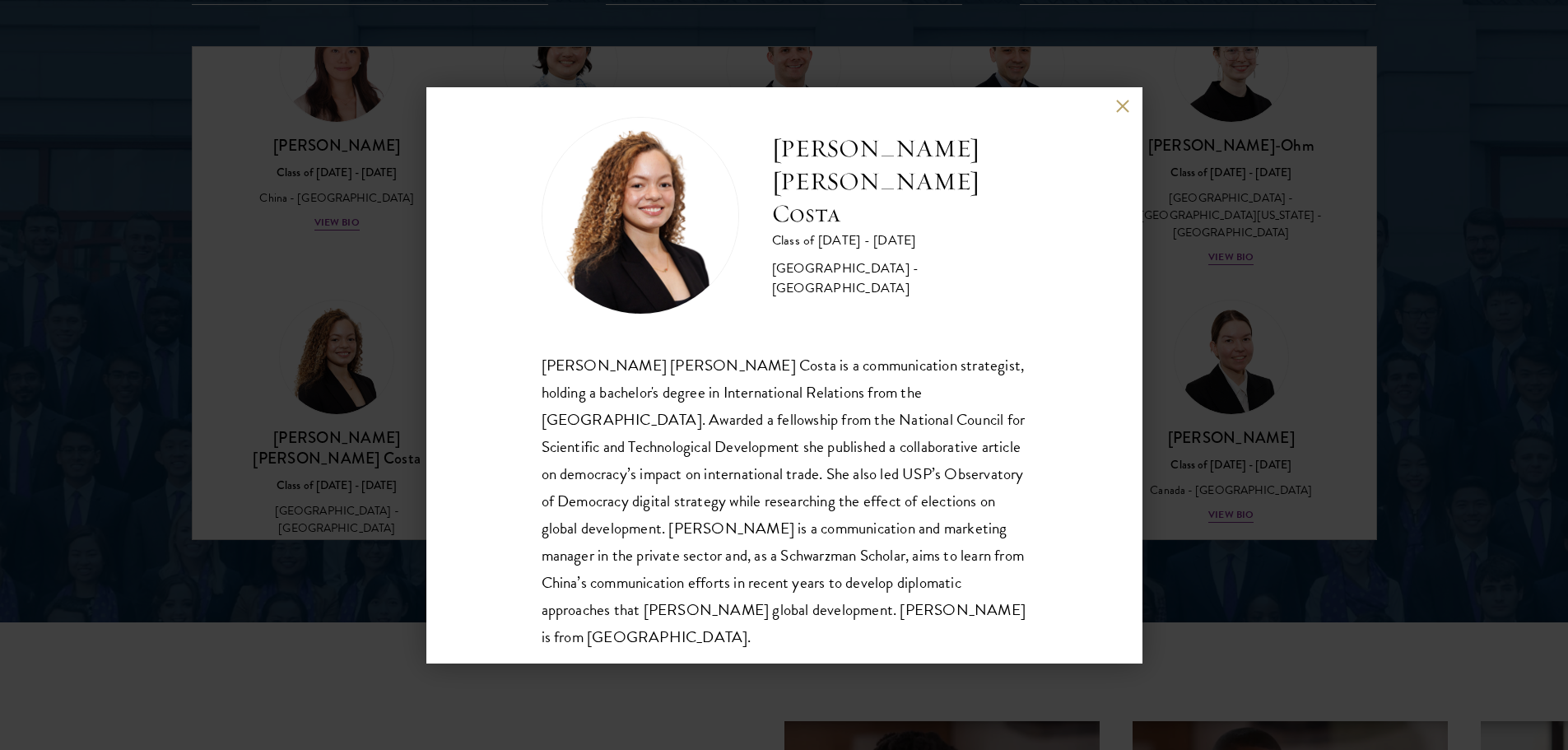
scroll to position [29, 0]
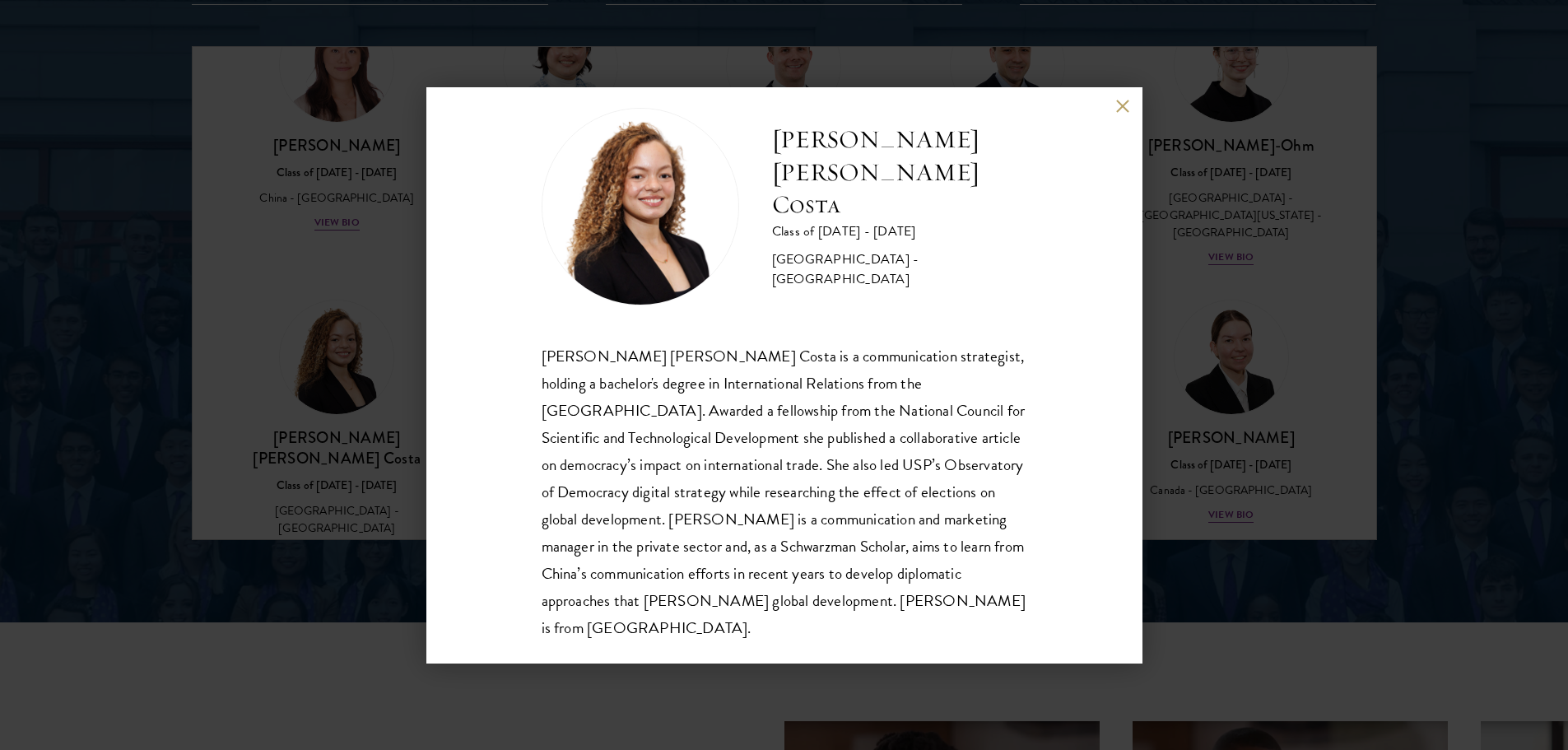
click at [1261, 252] on div "[PERSON_NAME] [PERSON_NAME] Costa Class of [DATE] - [DATE] [GEOGRAPHIC_DATA] - …" at bounding box center [784, 375] width 1568 height 750
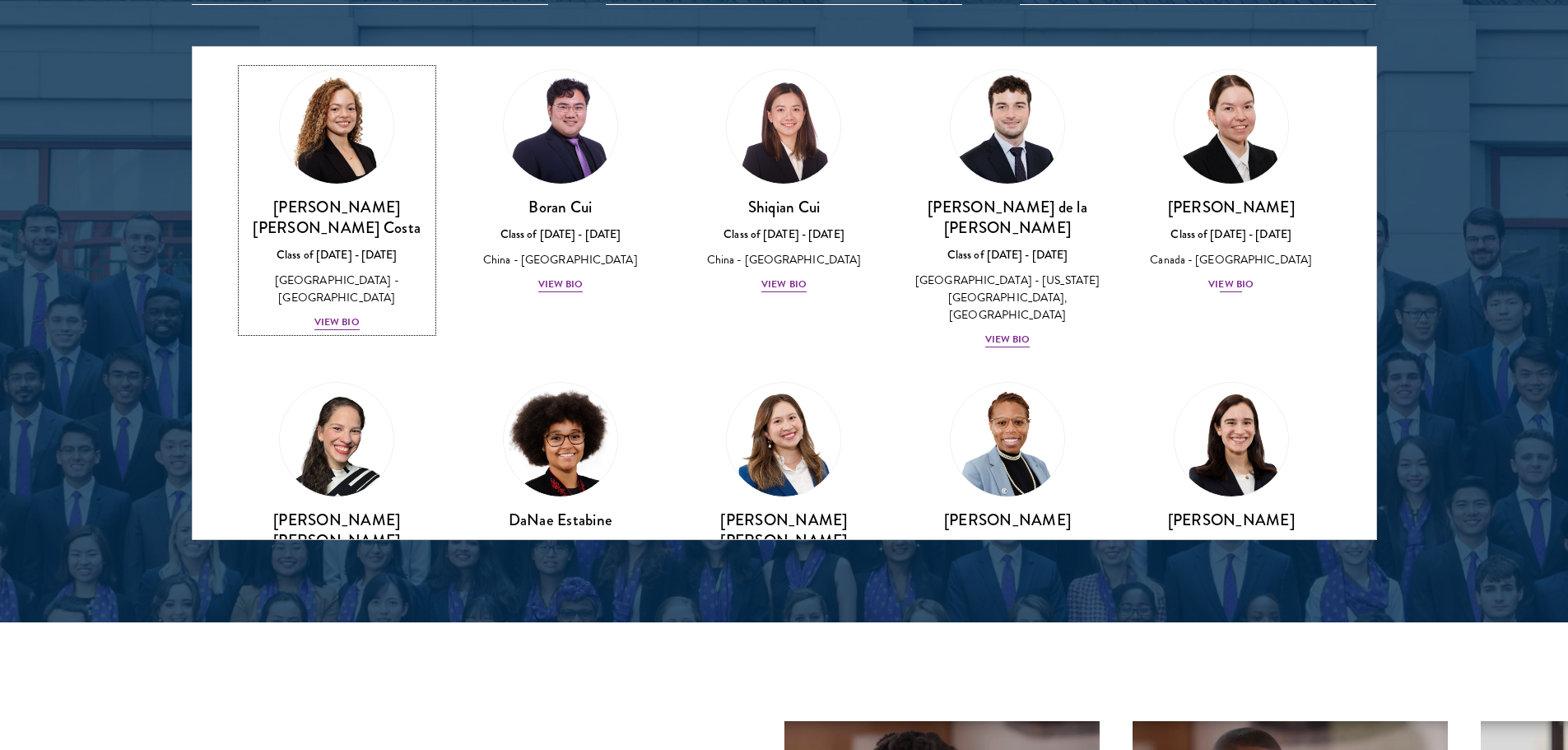
scroll to position [1809, 0]
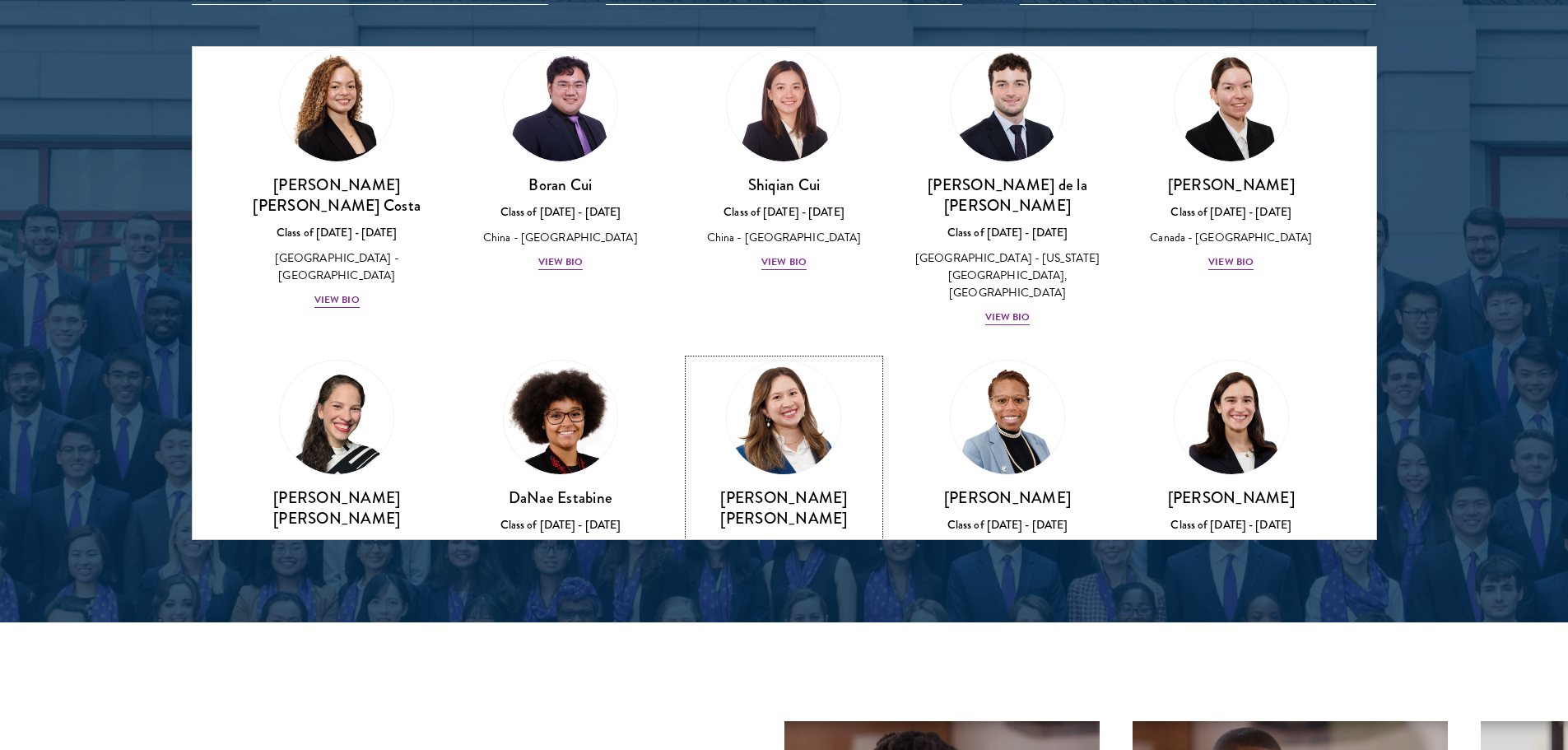
click at [789, 623] on div "View Bio" at bounding box center [784, 630] width 46 height 16
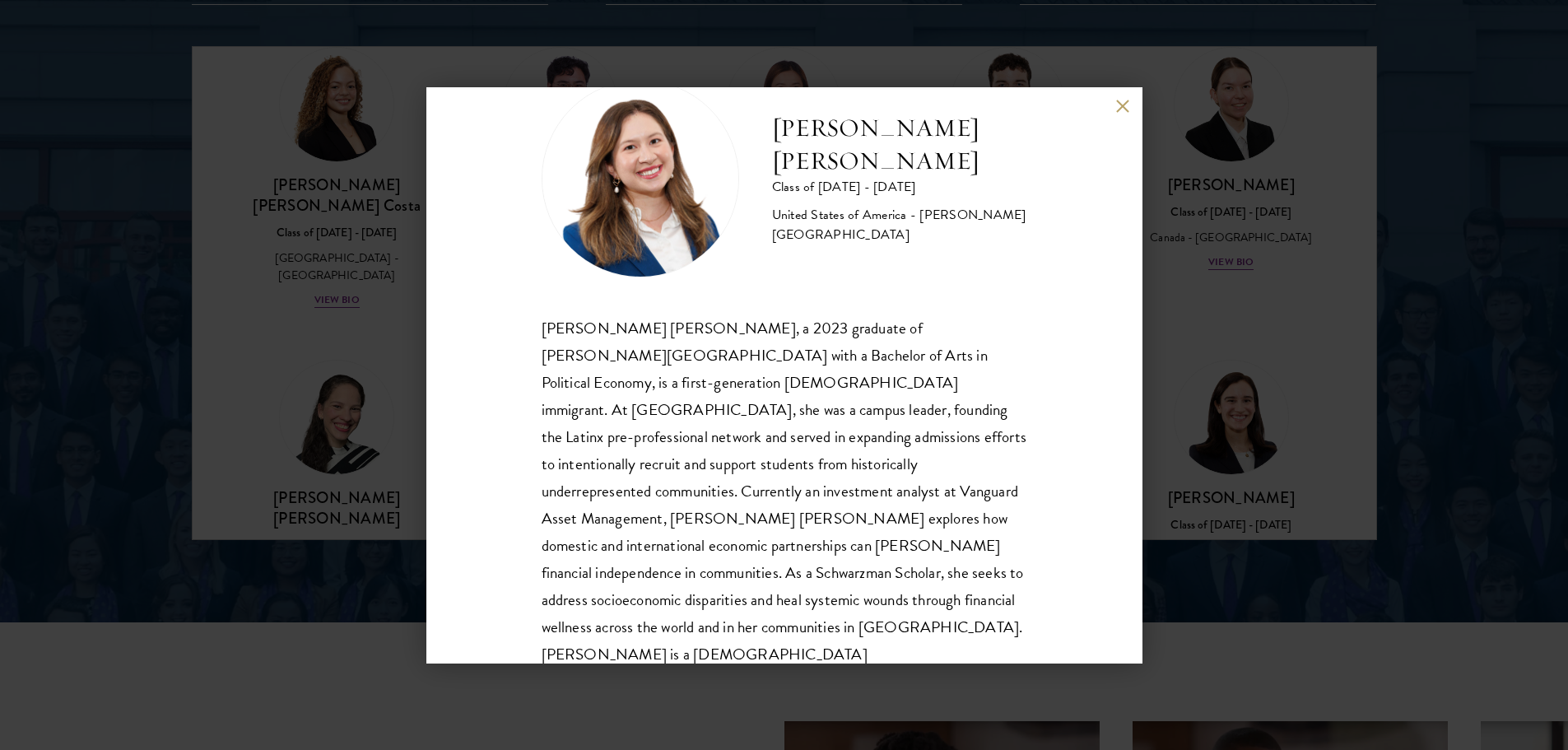
scroll to position [83, 0]
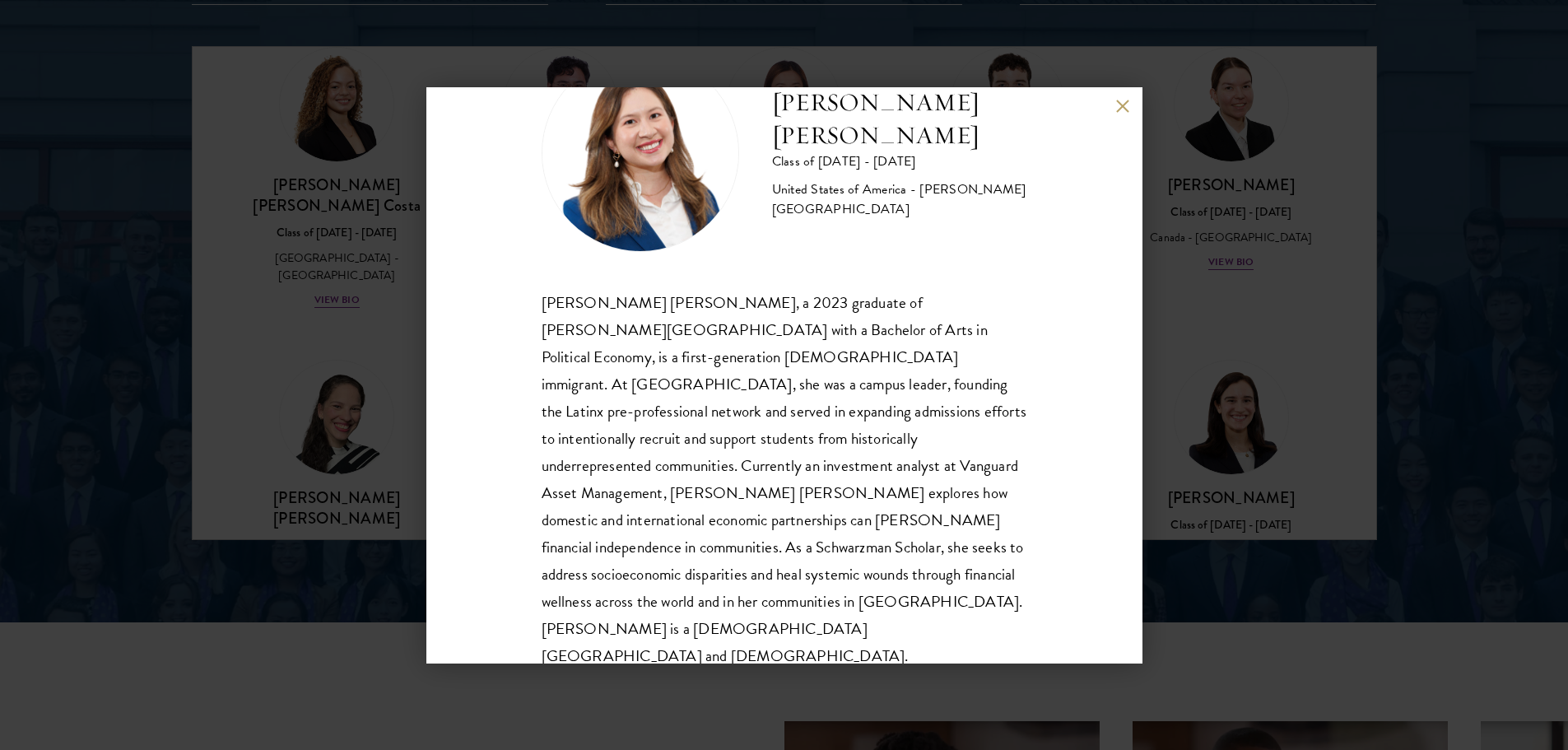
click at [1126, 117] on div "[PERSON_NAME] [PERSON_NAME] Class of [DATE] - [DATE] [GEOGRAPHIC_DATA] - [PERSO…" at bounding box center [784, 375] width 716 height 576
click at [1123, 111] on button at bounding box center [1123, 106] width 14 height 14
